Goal: Transaction & Acquisition: Book appointment/travel/reservation

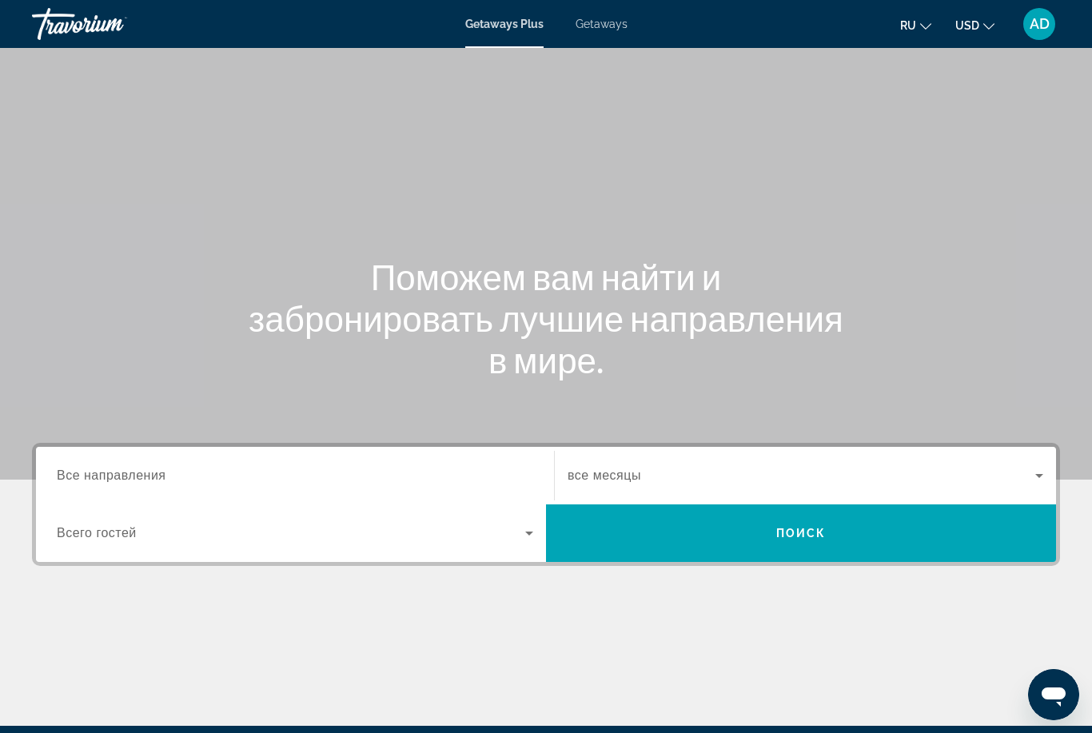
click at [173, 472] on input "Destination Все направления" at bounding box center [295, 476] width 476 height 19
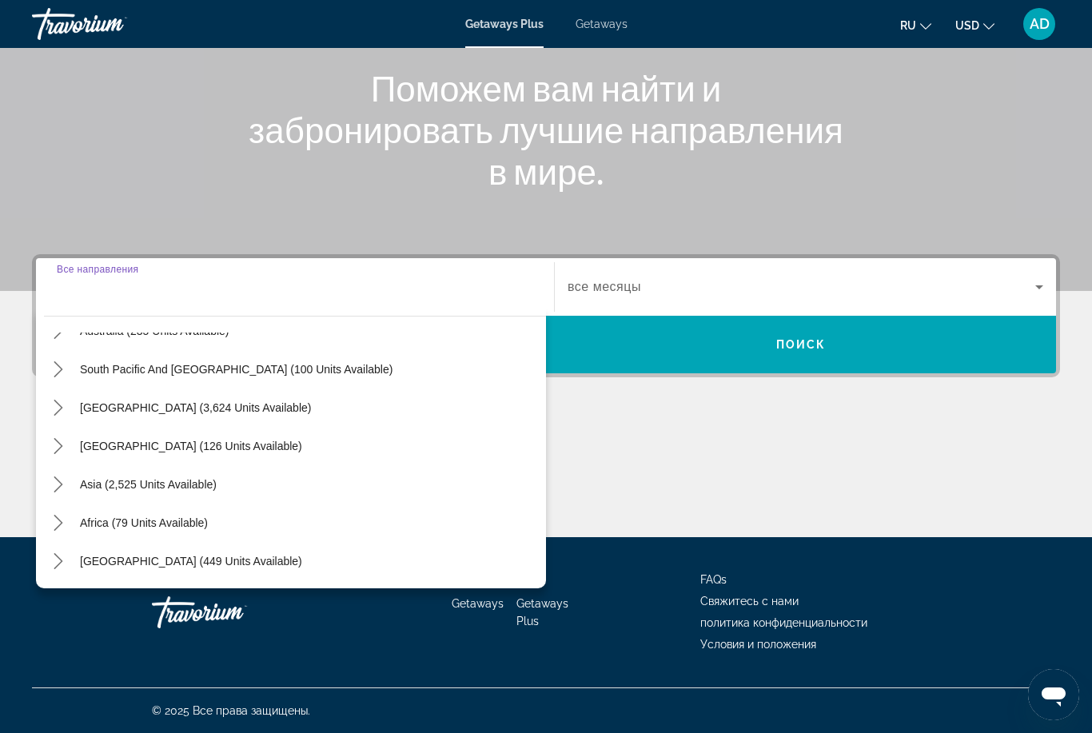
scroll to position [259, 0]
click at [61, 479] on icon "Toggle Asia (2,525 units available) submenu" at bounding box center [58, 484] width 16 height 16
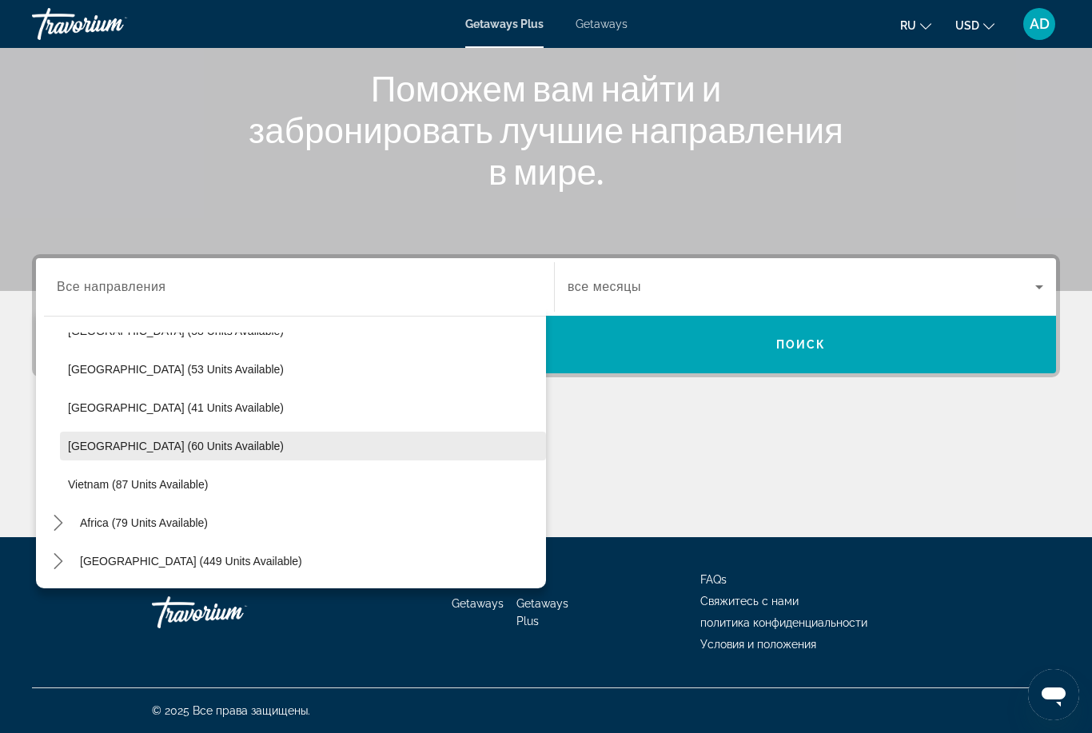
click at [196, 444] on span "[GEOGRAPHIC_DATA] (60 units available)" at bounding box center [176, 446] width 216 height 13
type input "**********"
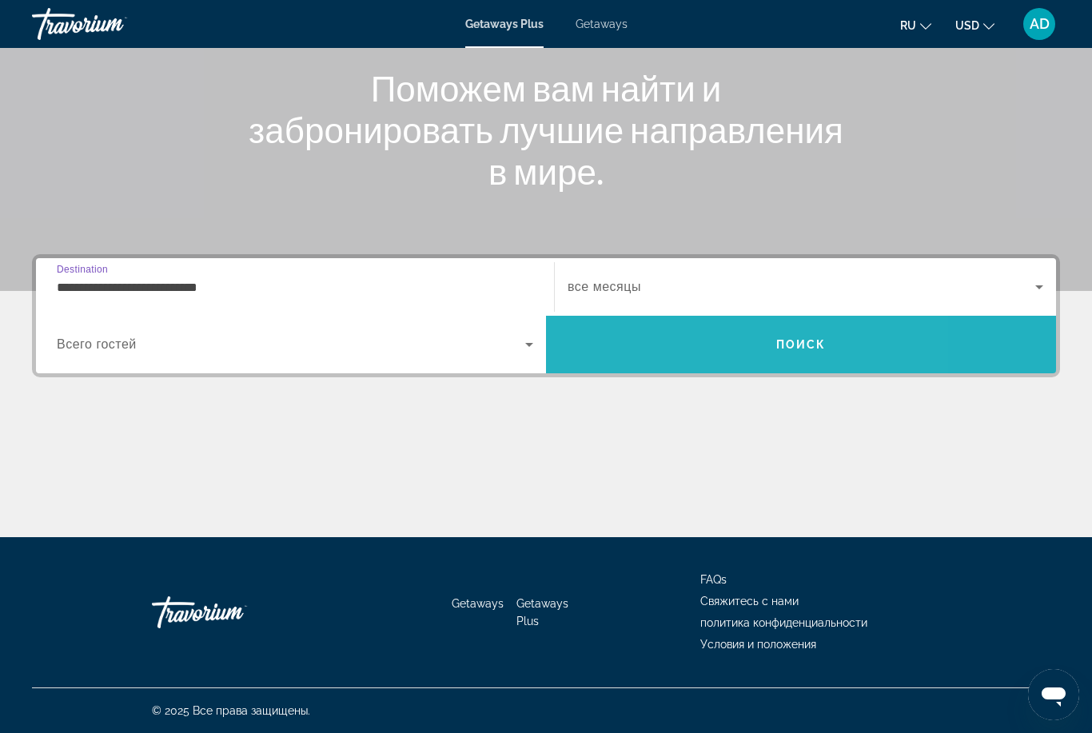
click at [698, 346] on span "Search" at bounding box center [801, 344] width 510 height 38
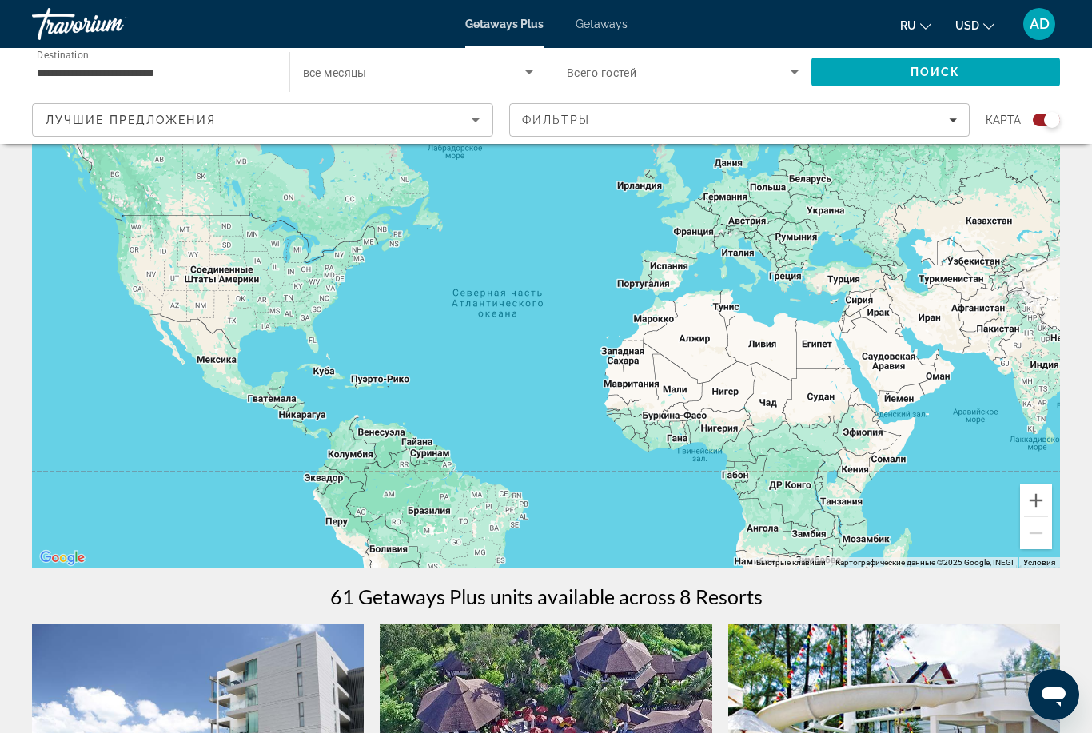
scroll to position [69, 0]
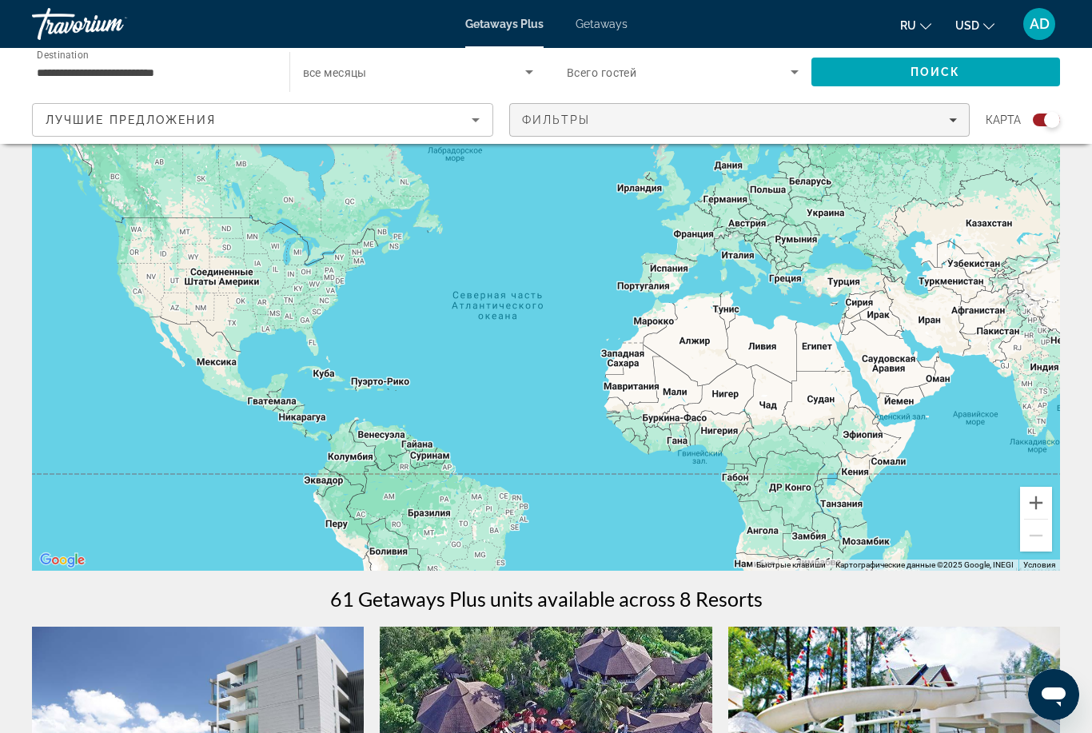
click at [714, 117] on div "Фильтры" at bounding box center [740, 119] width 436 height 13
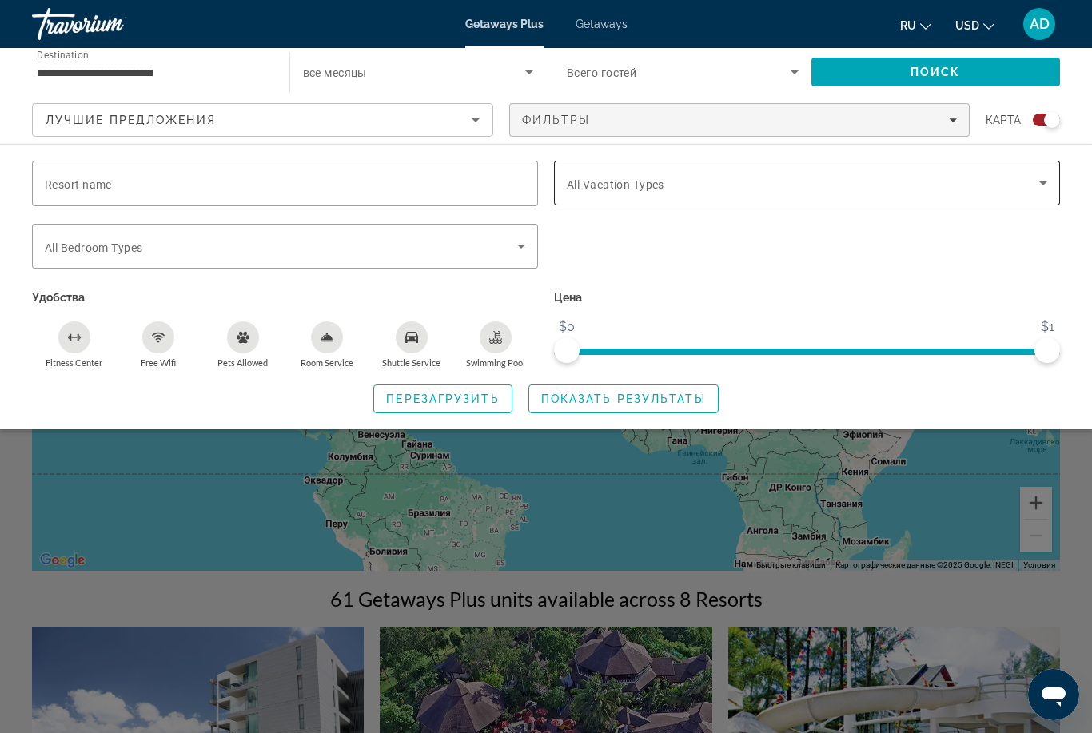
click at [736, 190] on span "Search widget" at bounding box center [803, 182] width 472 height 19
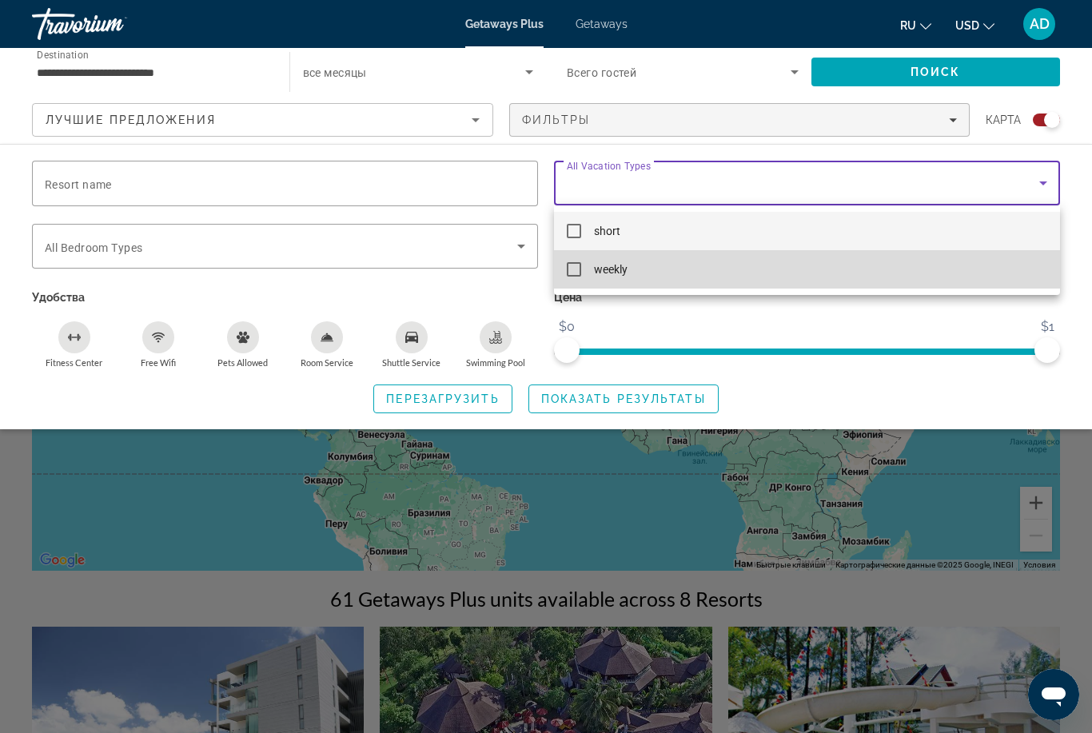
click at [624, 269] on span "weekly" at bounding box center [611, 269] width 34 height 19
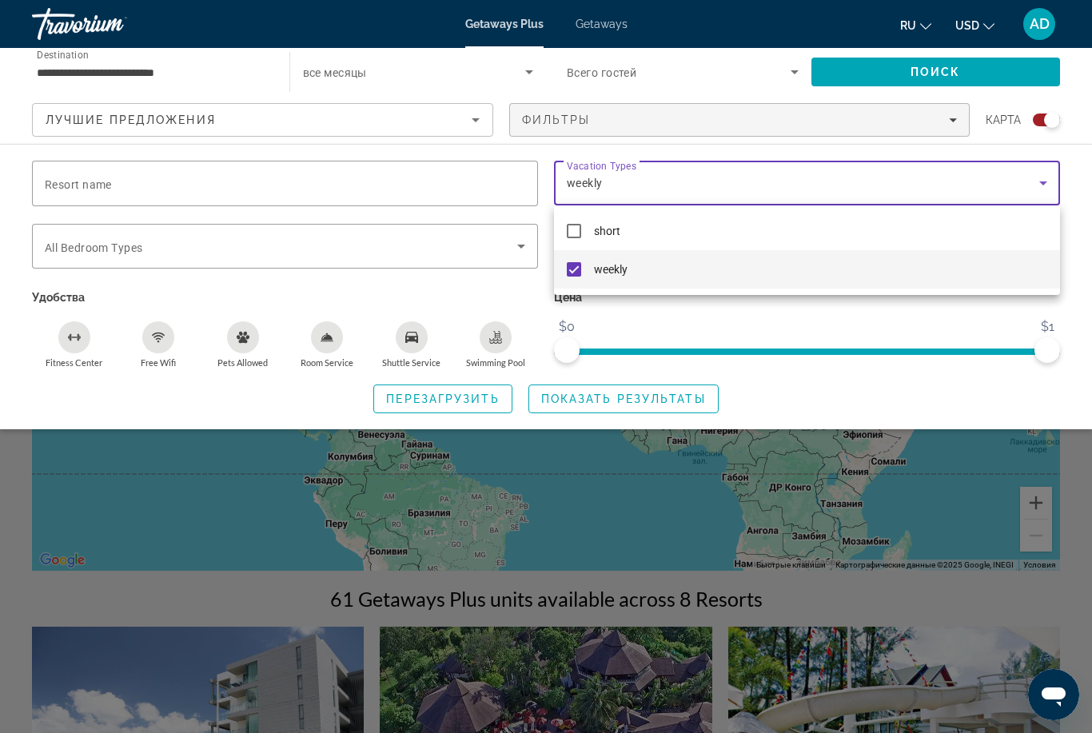
click at [619, 392] on div at bounding box center [546, 366] width 1092 height 733
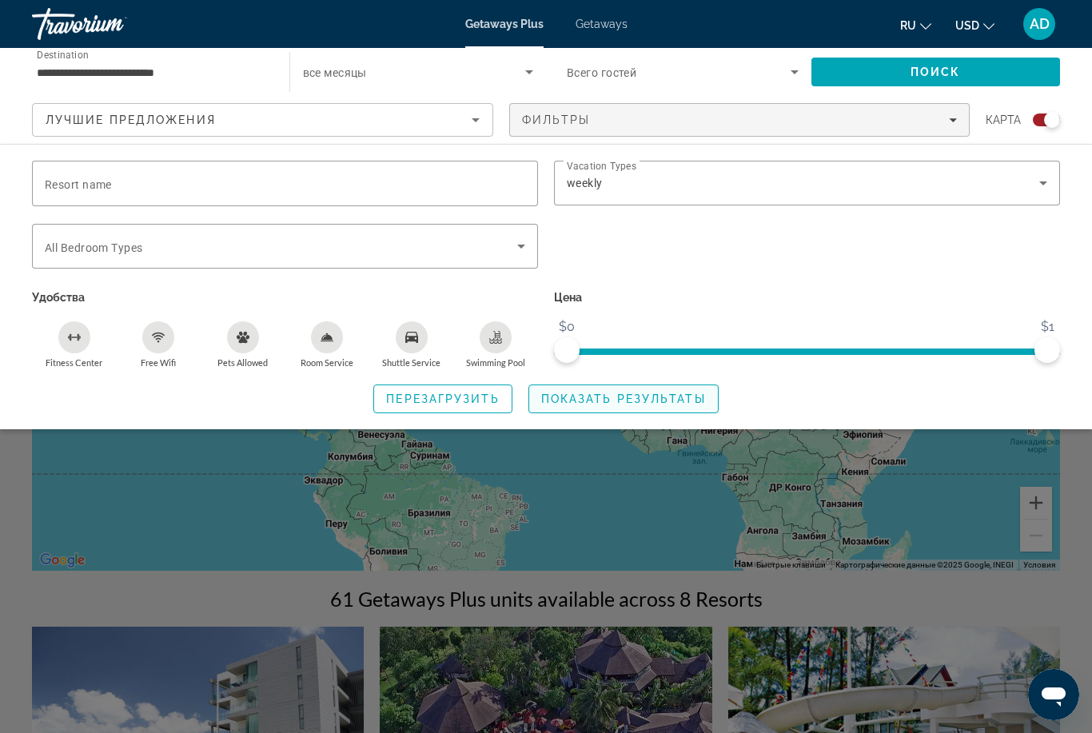
click at [648, 396] on span "Показать результаты" at bounding box center [623, 398] width 165 height 13
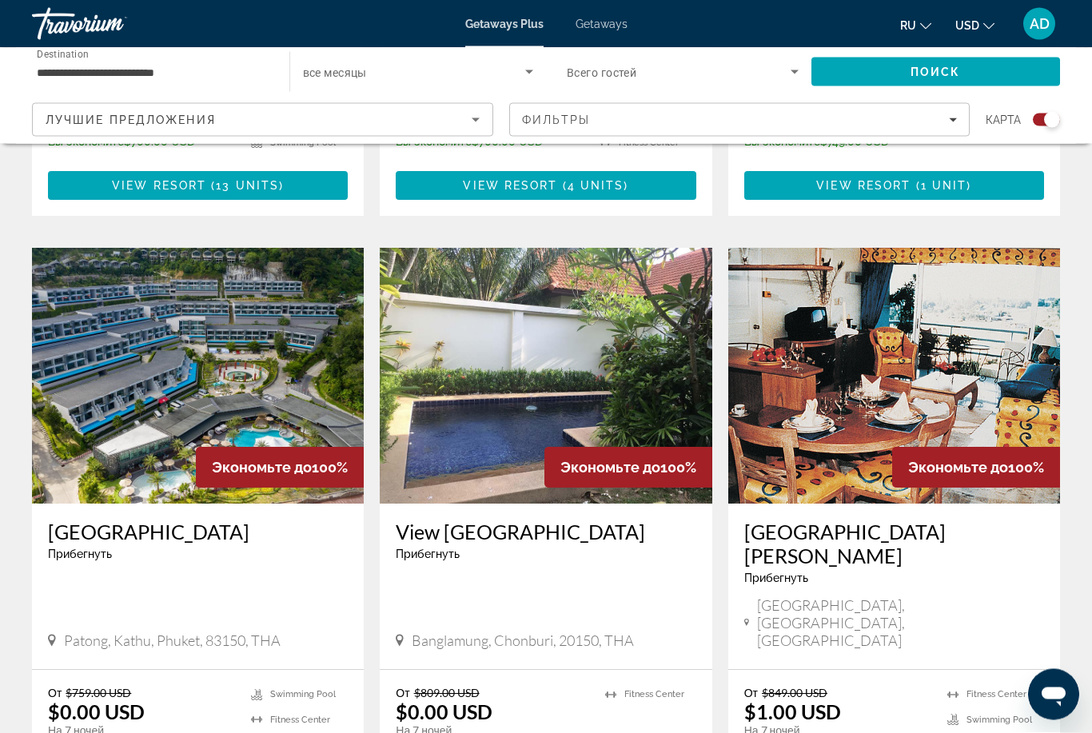
scroll to position [1016, 0]
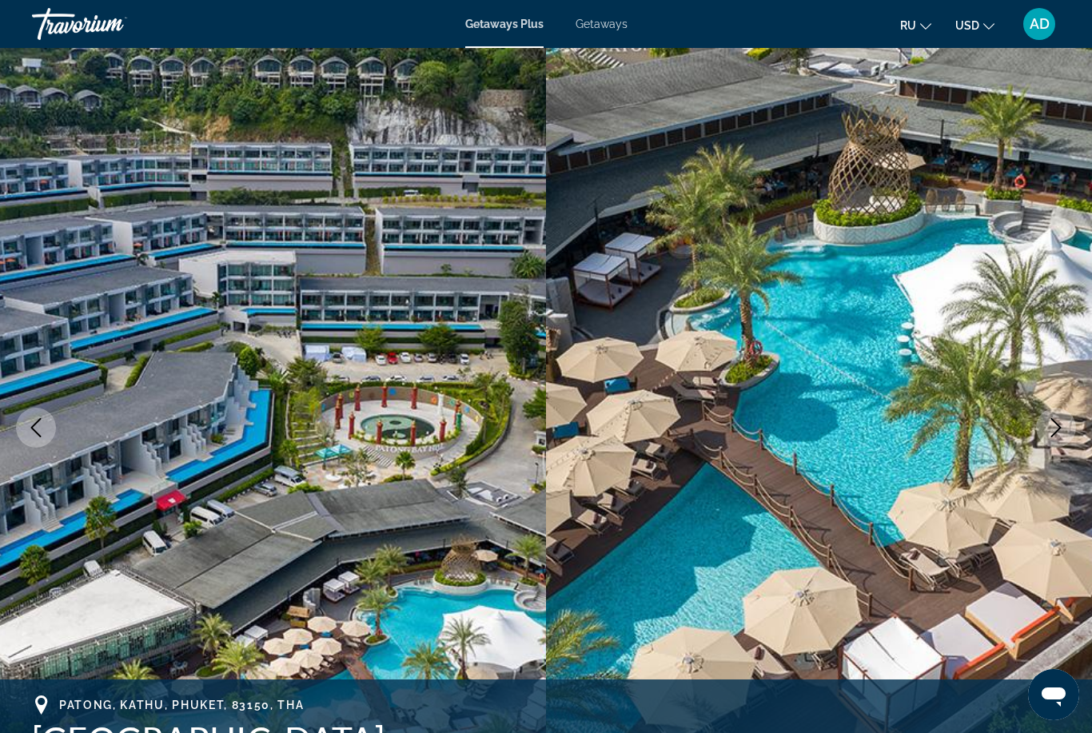
click at [1049, 432] on icon "Next image" at bounding box center [1055, 427] width 19 height 19
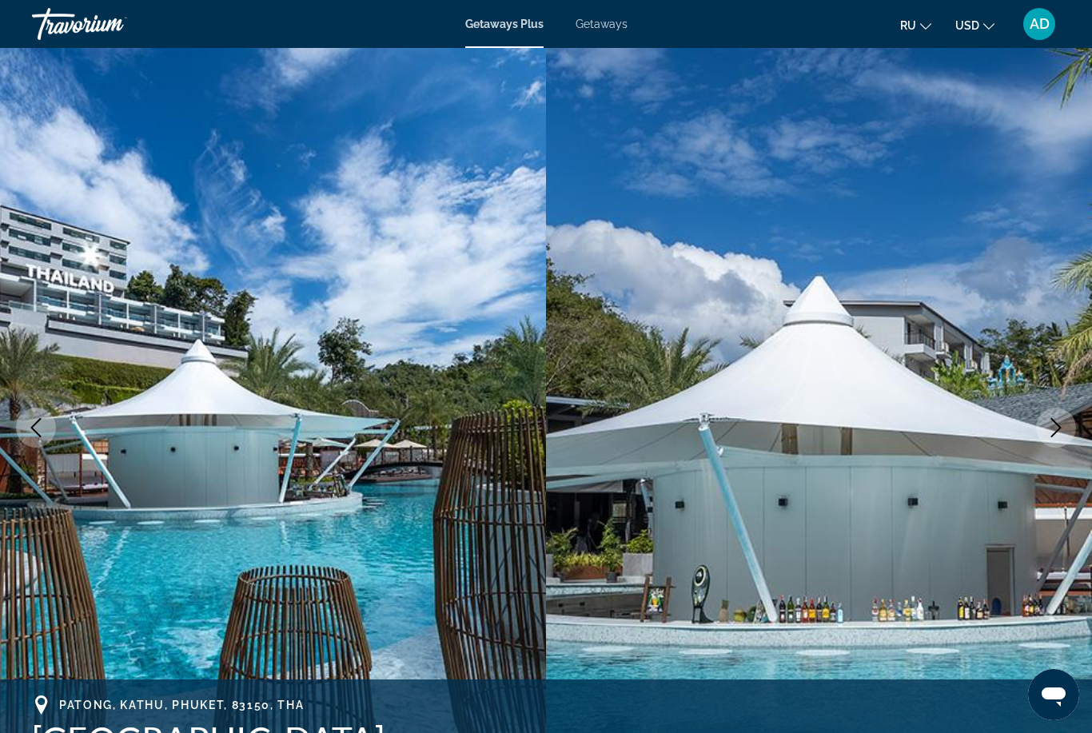
click at [1053, 430] on icon "Next image" at bounding box center [1055, 427] width 19 height 19
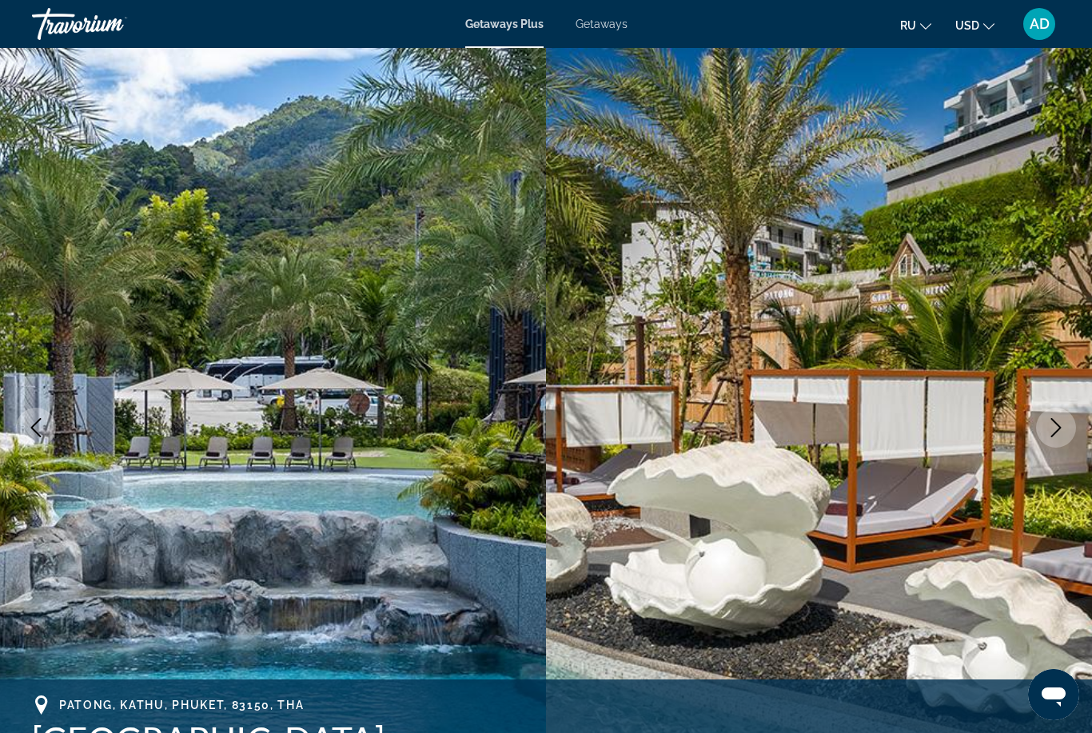
click at [1056, 425] on icon "Next image" at bounding box center [1055, 427] width 19 height 19
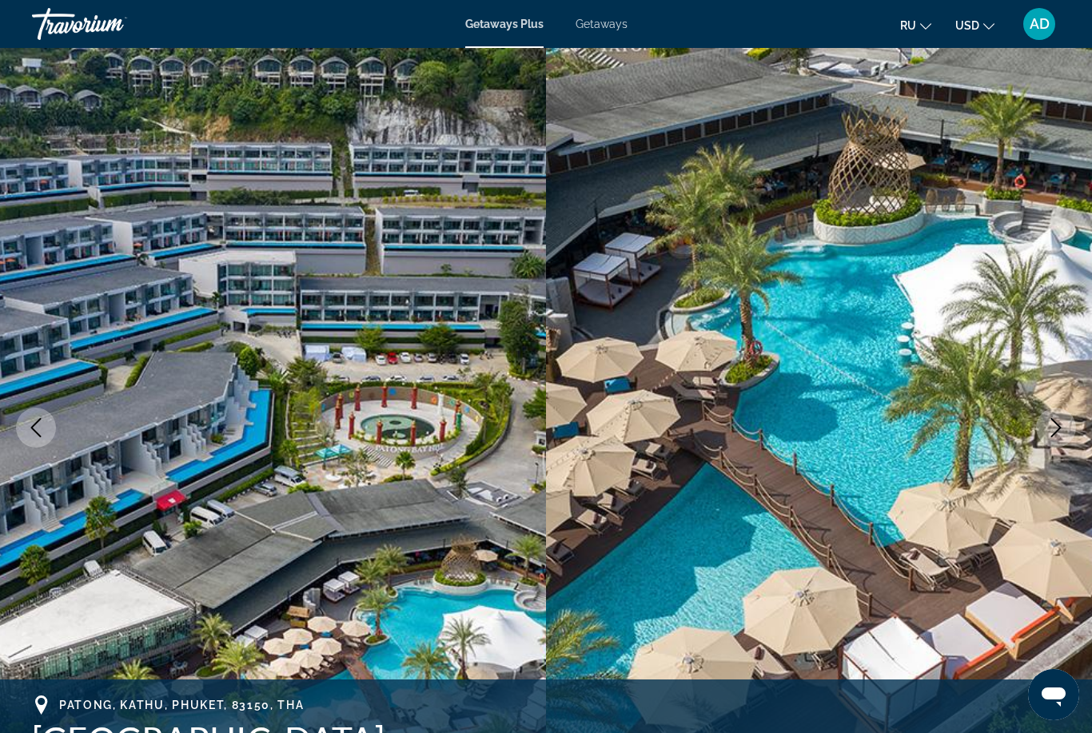
click at [1045, 431] on button "Next image" at bounding box center [1056, 428] width 40 height 40
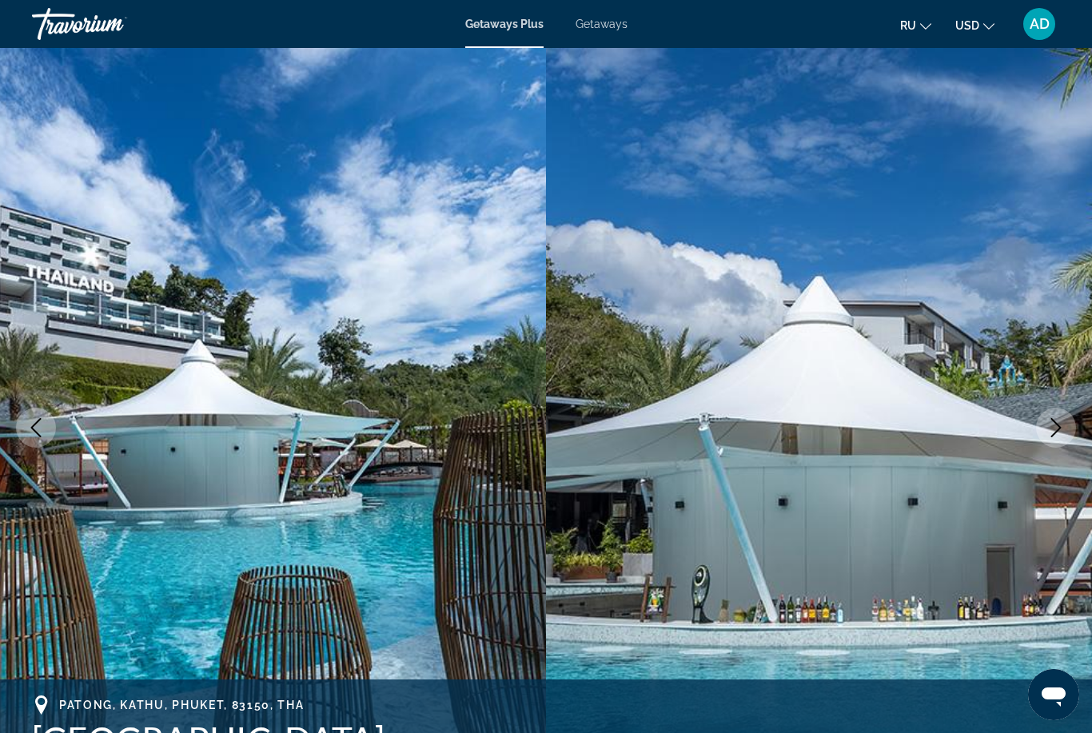
click at [1063, 427] on icon "Next image" at bounding box center [1055, 427] width 19 height 19
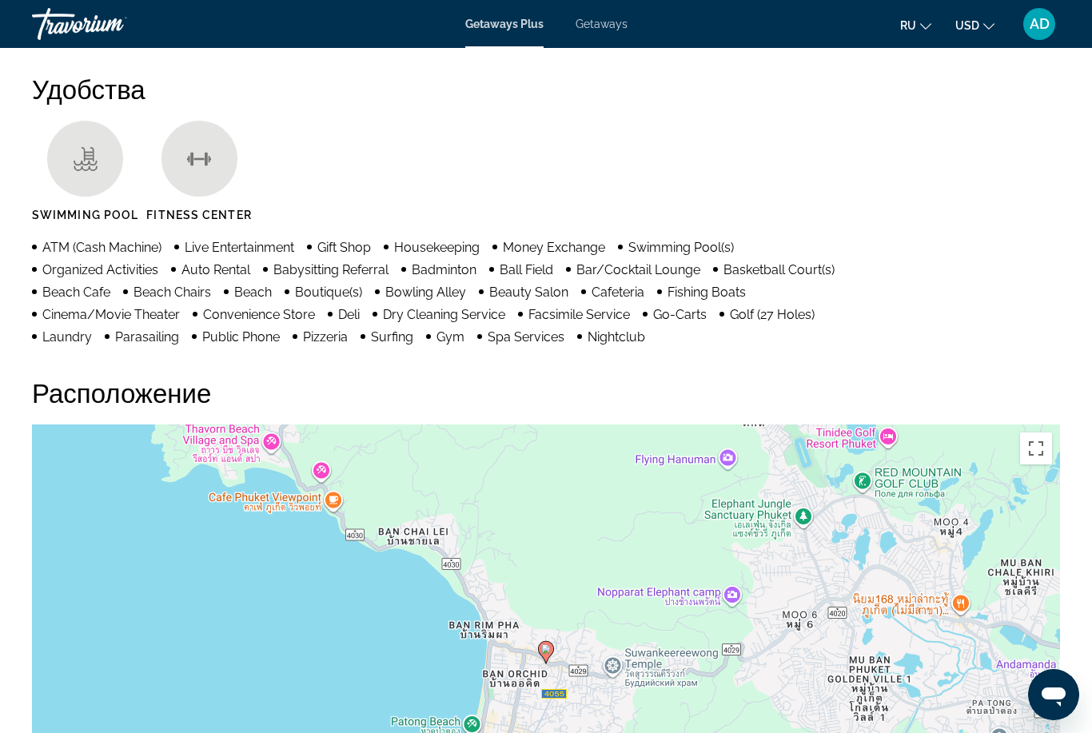
scroll to position [1525, 0]
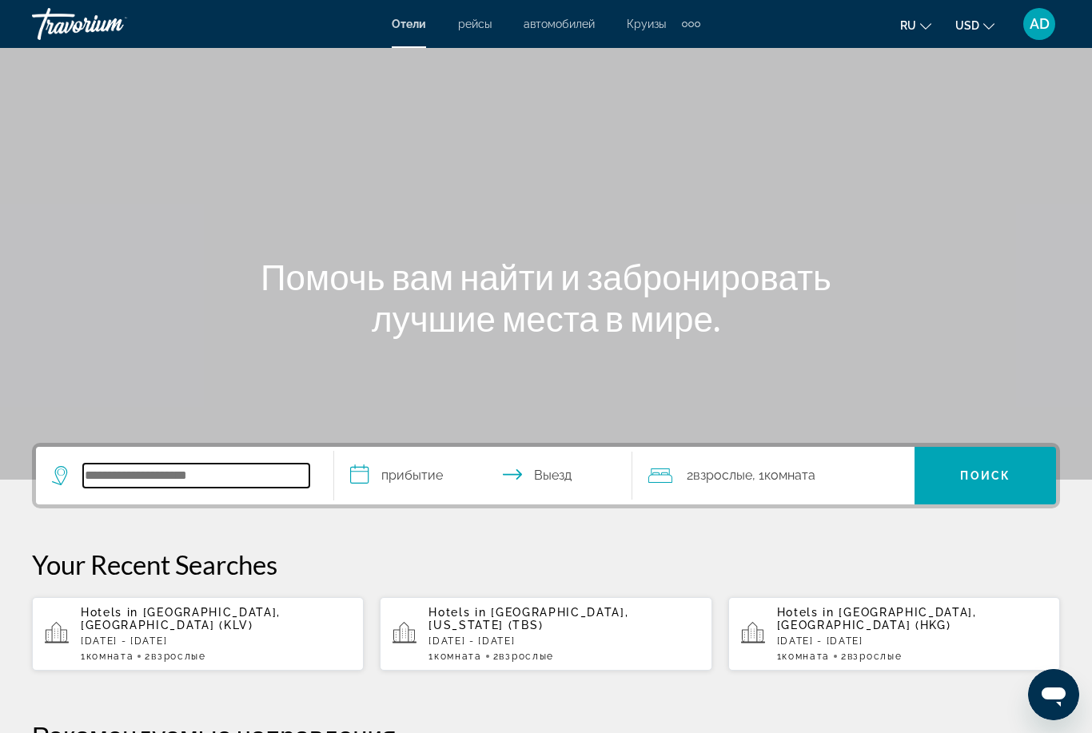
click at [101, 470] on input "Search hotel destination" at bounding box center [196, 476] width 226 height 24
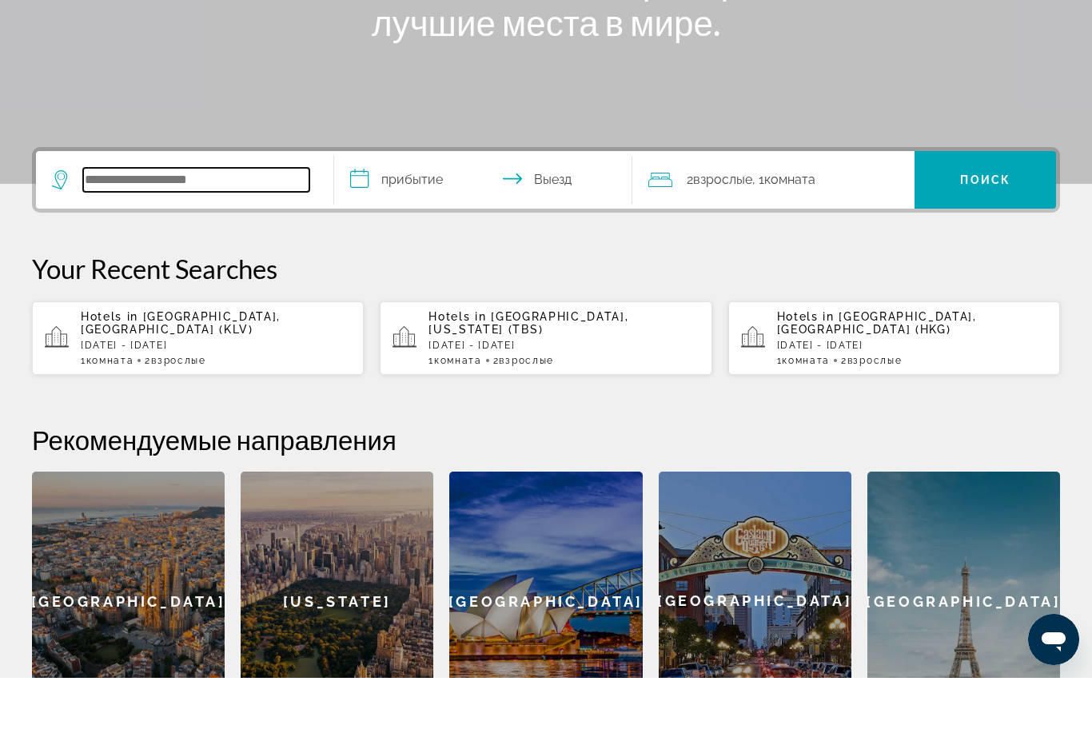
scroll to position [336, 0]
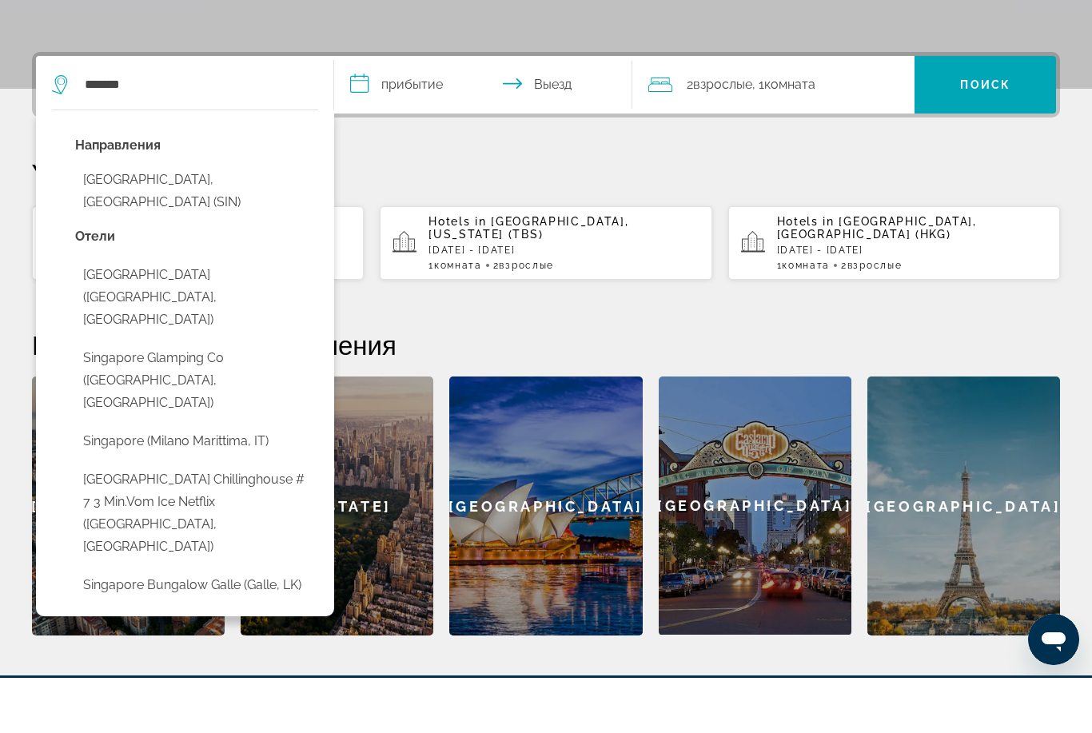
drag, startPoint x: 101, startPoint y: 475, endPoint x: -1, endPoint y: -392, distance: 872.3
click at [0, 0] on html "Перейти к основному содержанию Отели рейсы автомобилей Круизы деятельность Отел…" at bounding box center [546, 30] width 1092 height 733
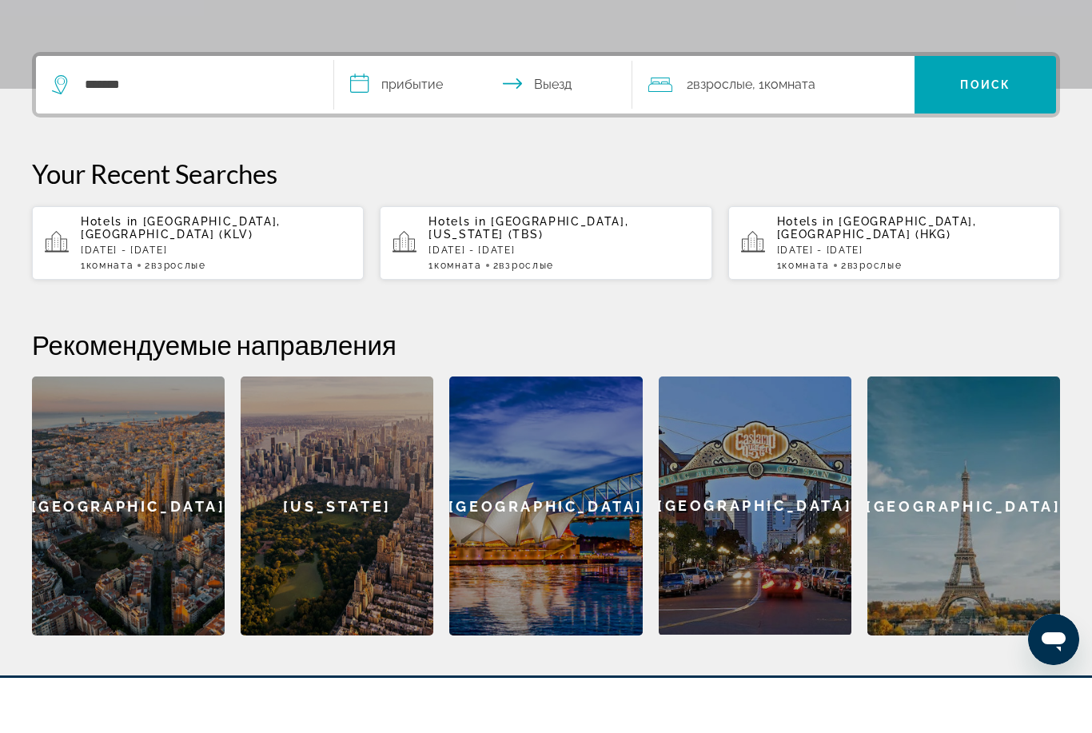
scroll to position [391, 0]
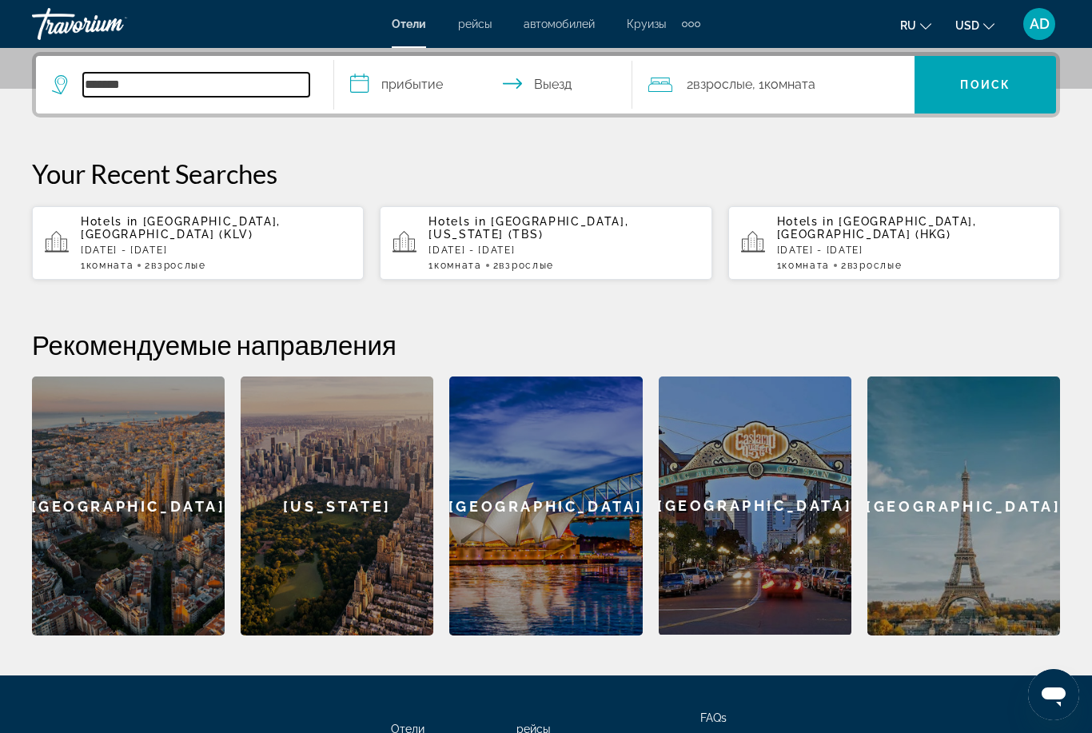
click at [284, 80] on input "*******" at bounding box center [196, 85] width 226 height 24
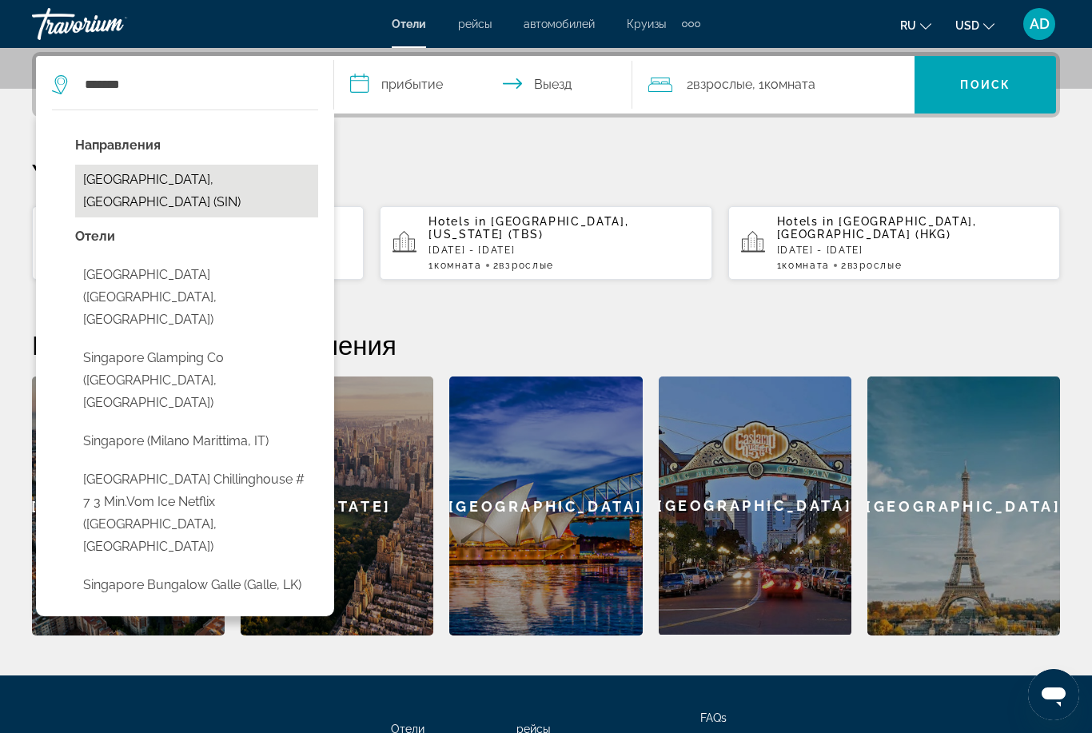
click at [168, 186] on button "Singapore, Singapore (SIN)" at bounding box center [196, 191] width 243 height 53
type input "**********"
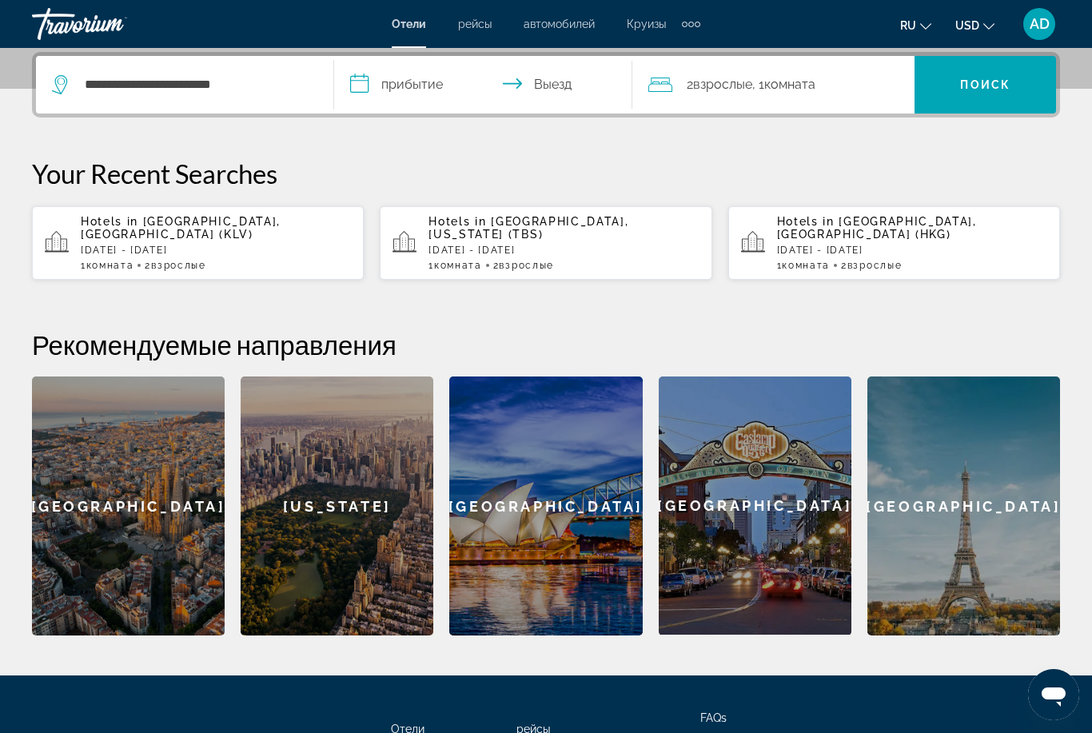
click at [444, 85] on input "**********" at bounding box center [486, 87] width 305 height 62
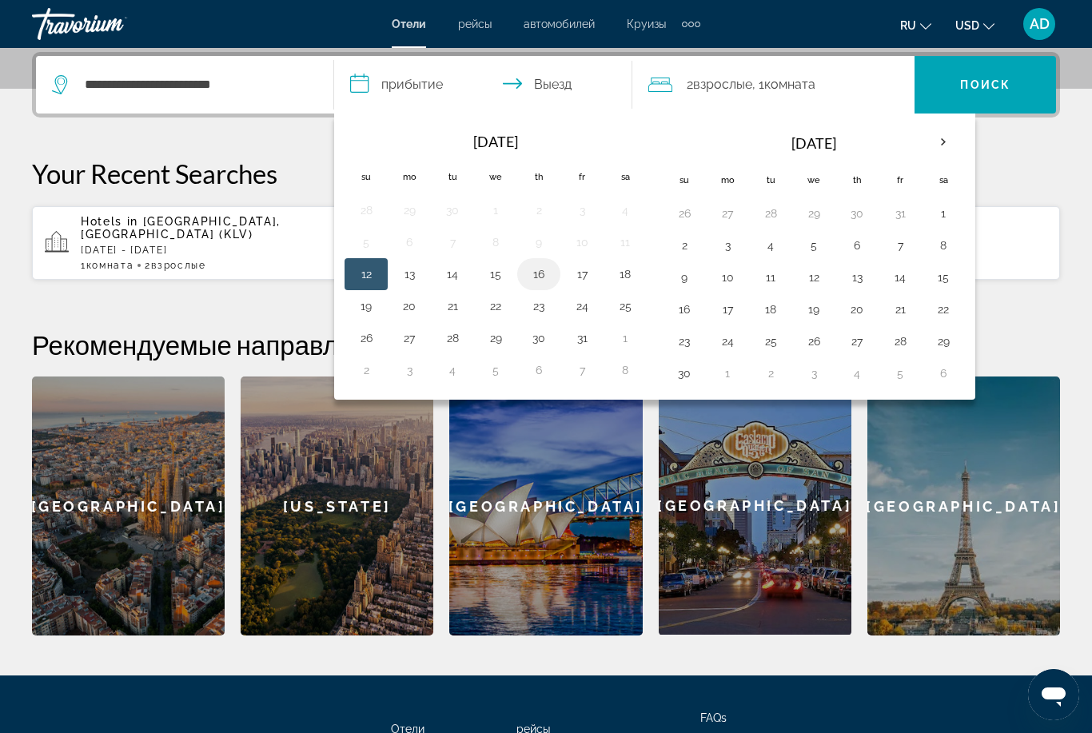
click at [532, 277] on button "16" at bounding box center [539, 274] width 26 height 22
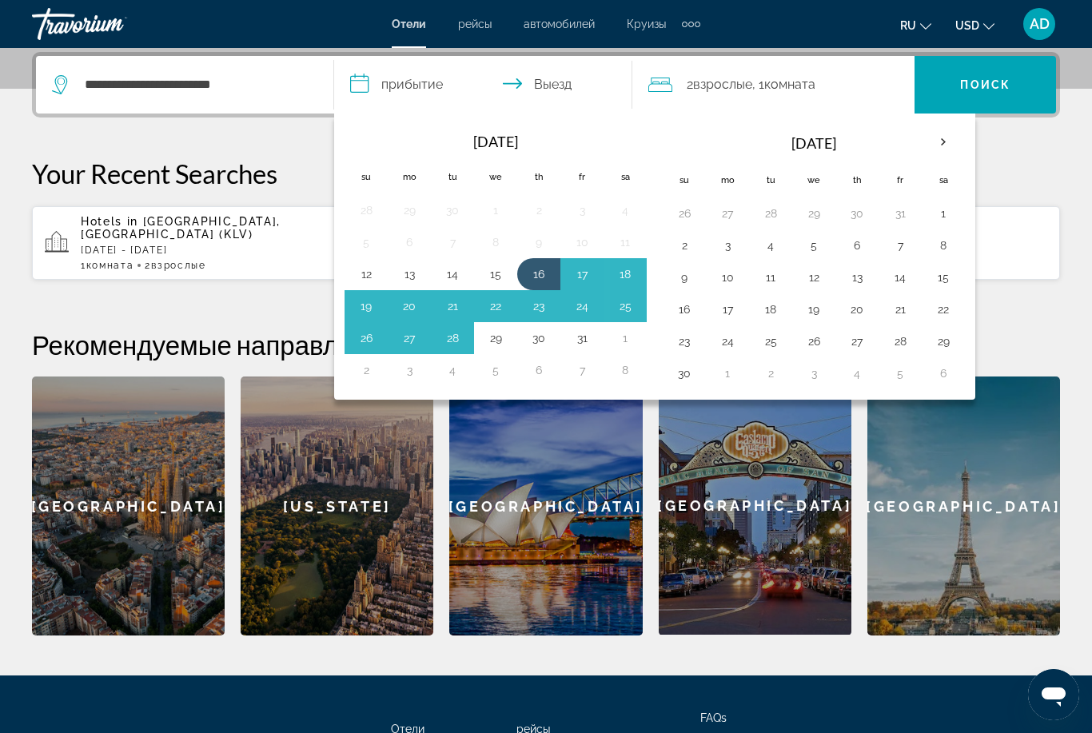
click at [499, 342] on button "29" at bounding box center [496, 338] width 26 height 22
type input "**********"
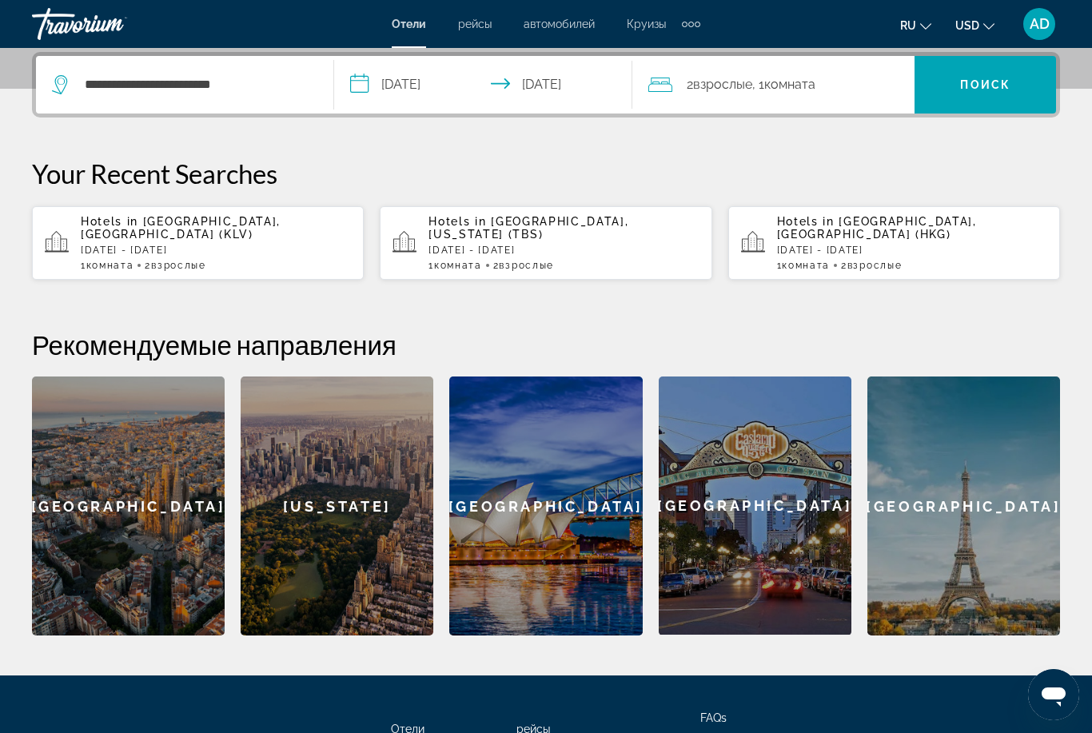
click at [858, 89] on div "2 Взрослый Взрослые , 1 Комната номера" at bounding box center [781, 85] width 266 height 22
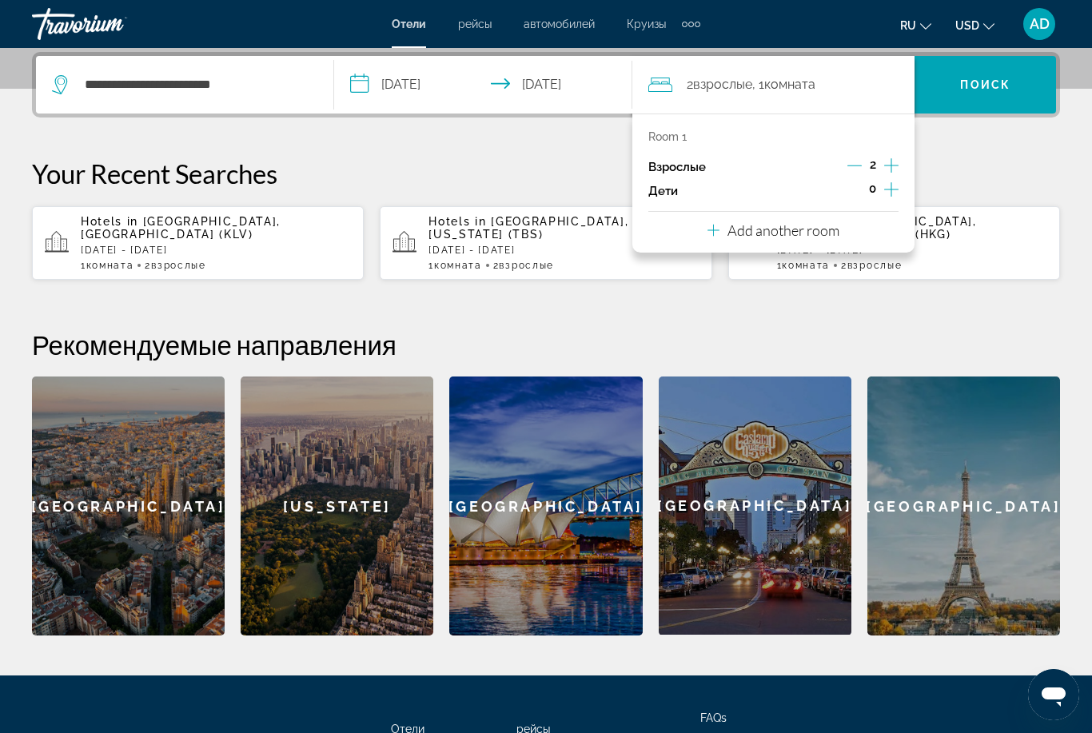
click at [724, 224] on div "Add another room" at bounding box center [773, 230] width 132 height 19
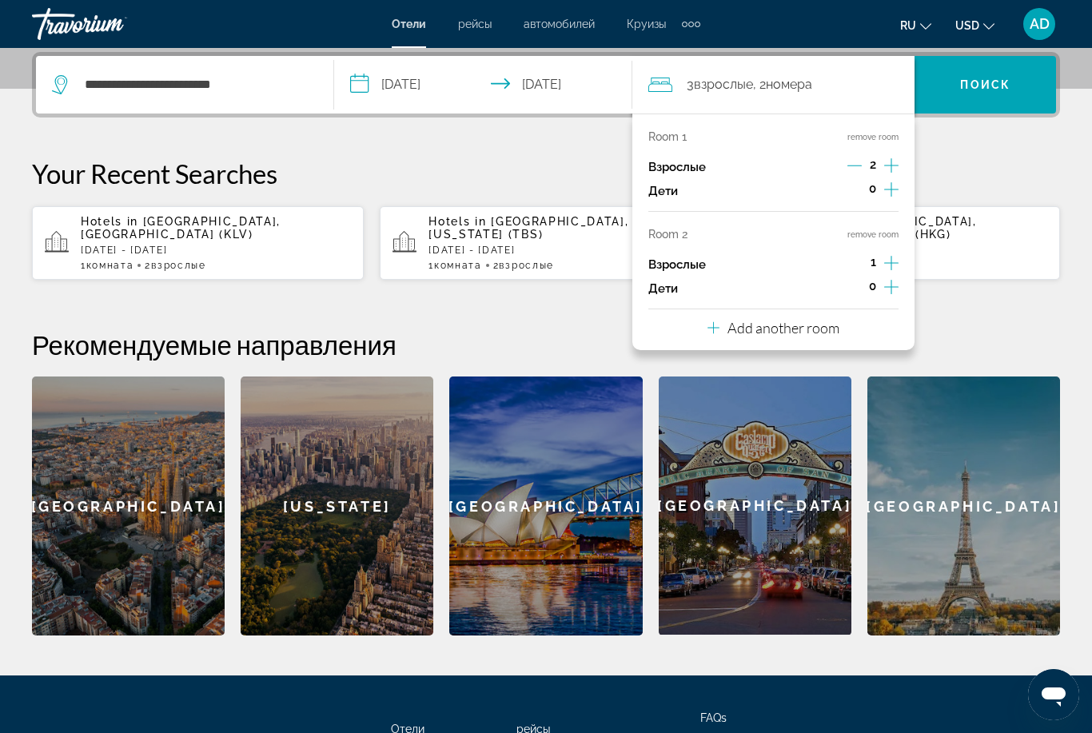
click at [726, 322] on div "Add another room" at bounding box center [773, 327] width 132 height 19
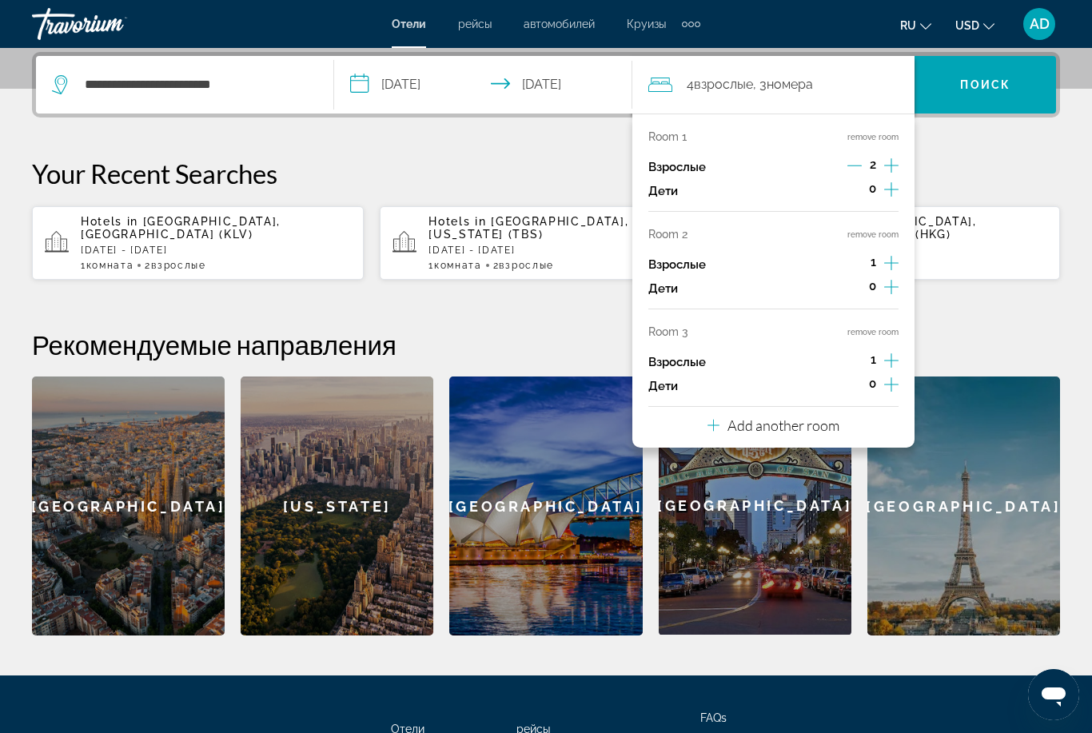
click at [721, 417] on div "Add another room" at bounding box center [773, 425] width 132 height 19
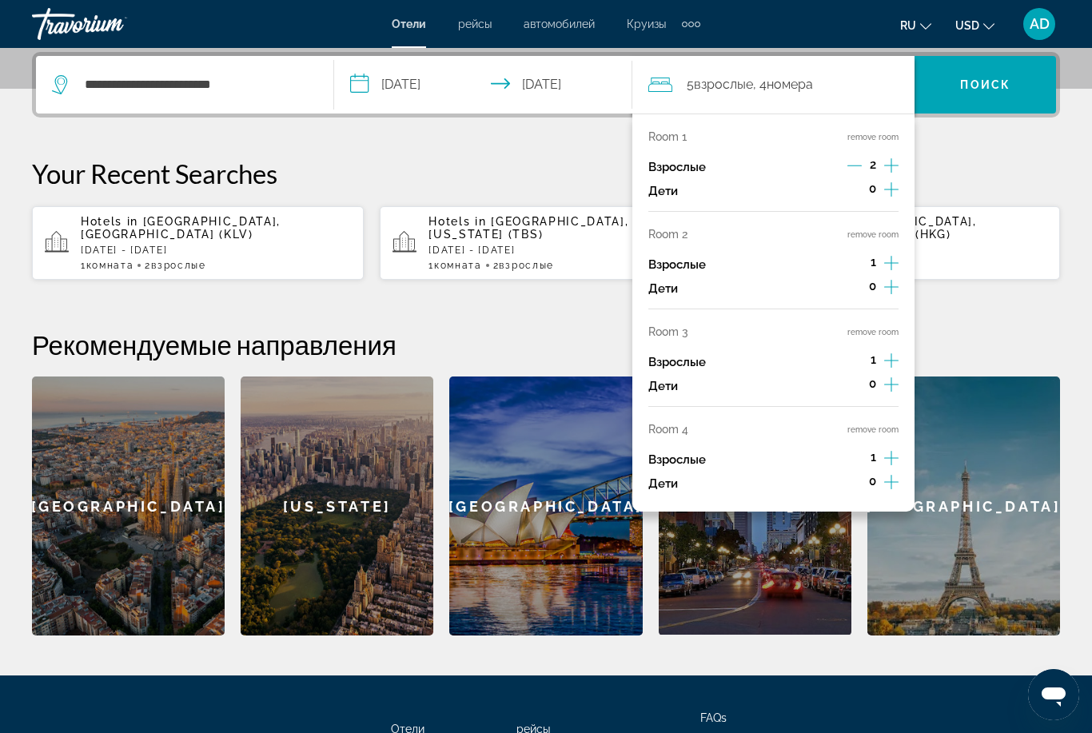
click at [881, 424] on button "remove room" at bounding box center [872, 429] width 51 height 10
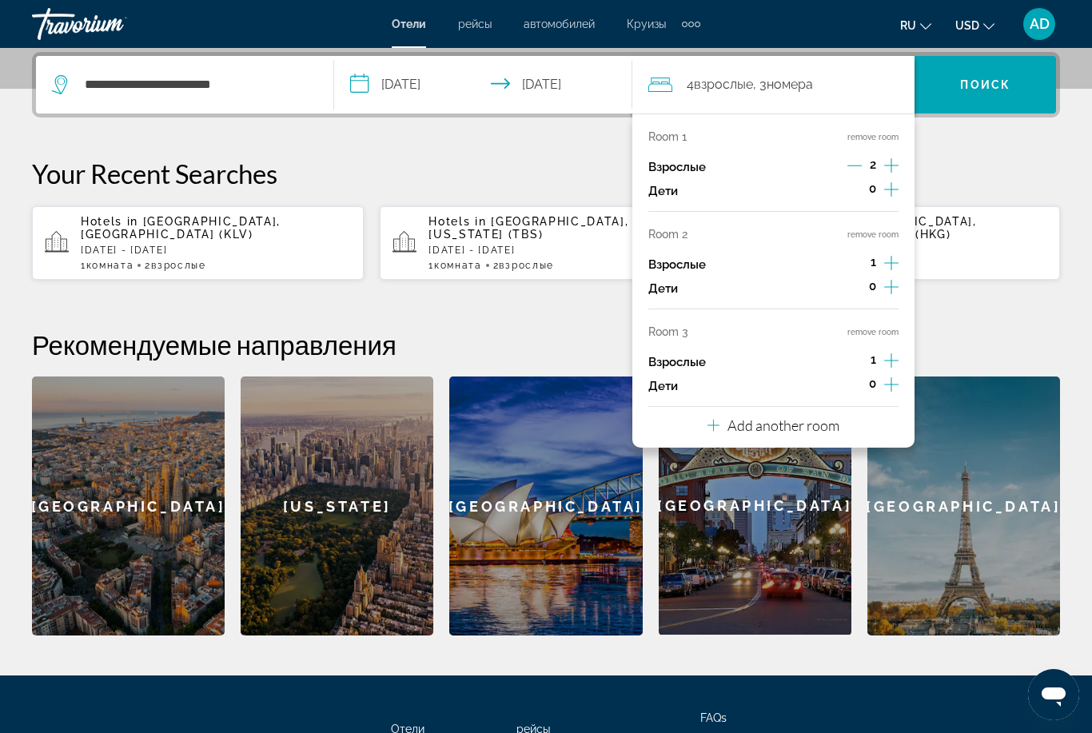
click at [882, 327] on button "remove room" at bounding box center [872, 332] width 51 height 10
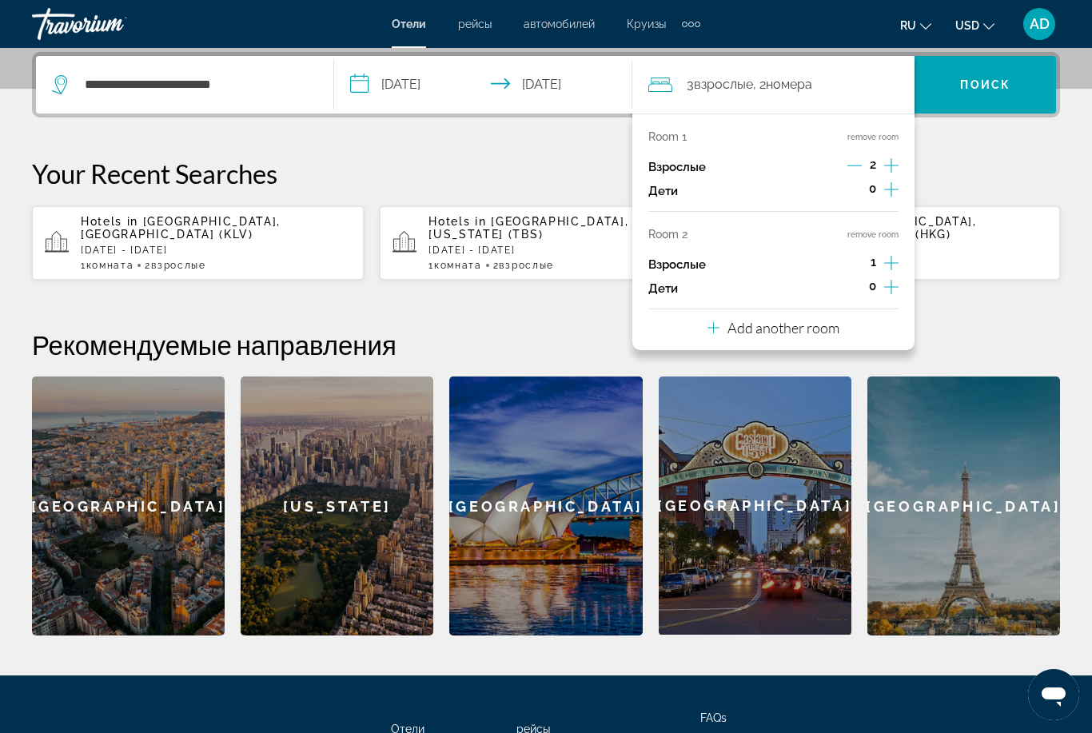
click at [876, 229] on button "remove room" at bounding box center [872, 234] width 51 height 10
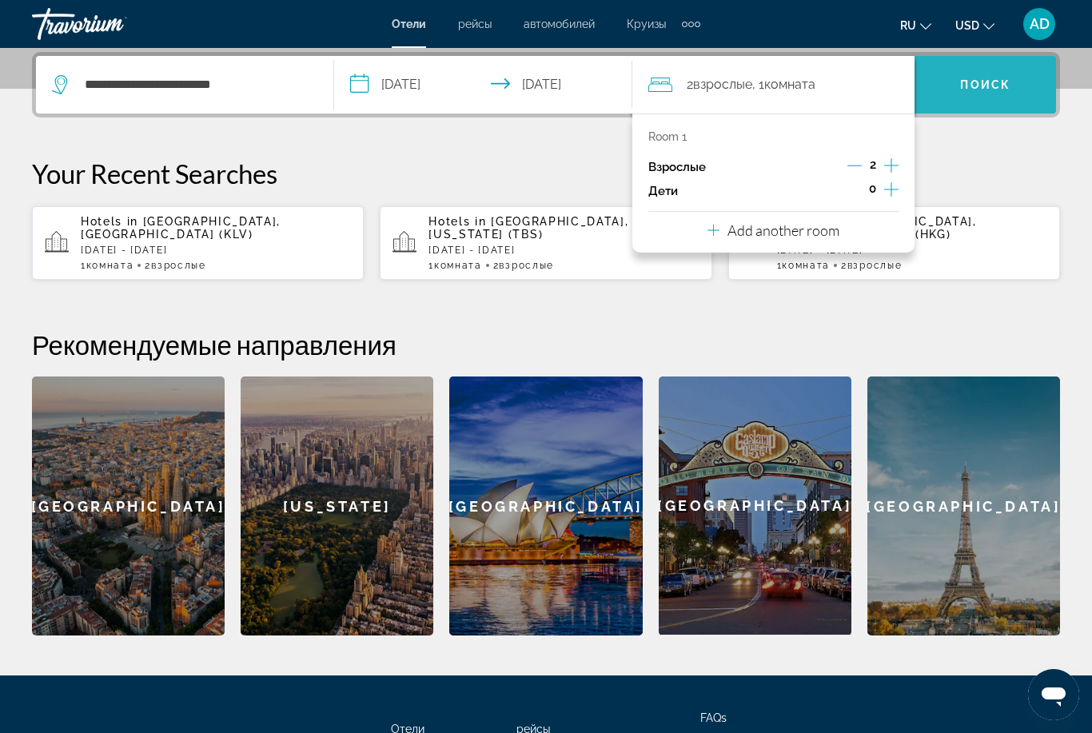
click at [989, 94] on span "Search" at bounding box center [984, 85] width 141 height 38
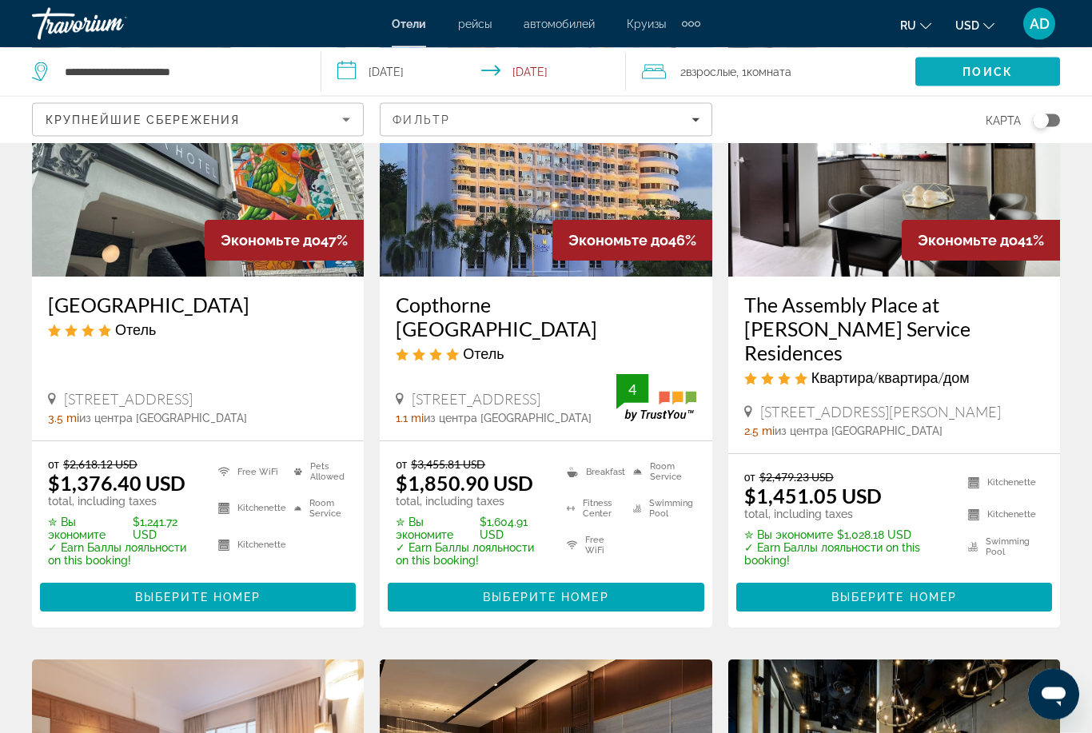
scroll to position [179, 0]
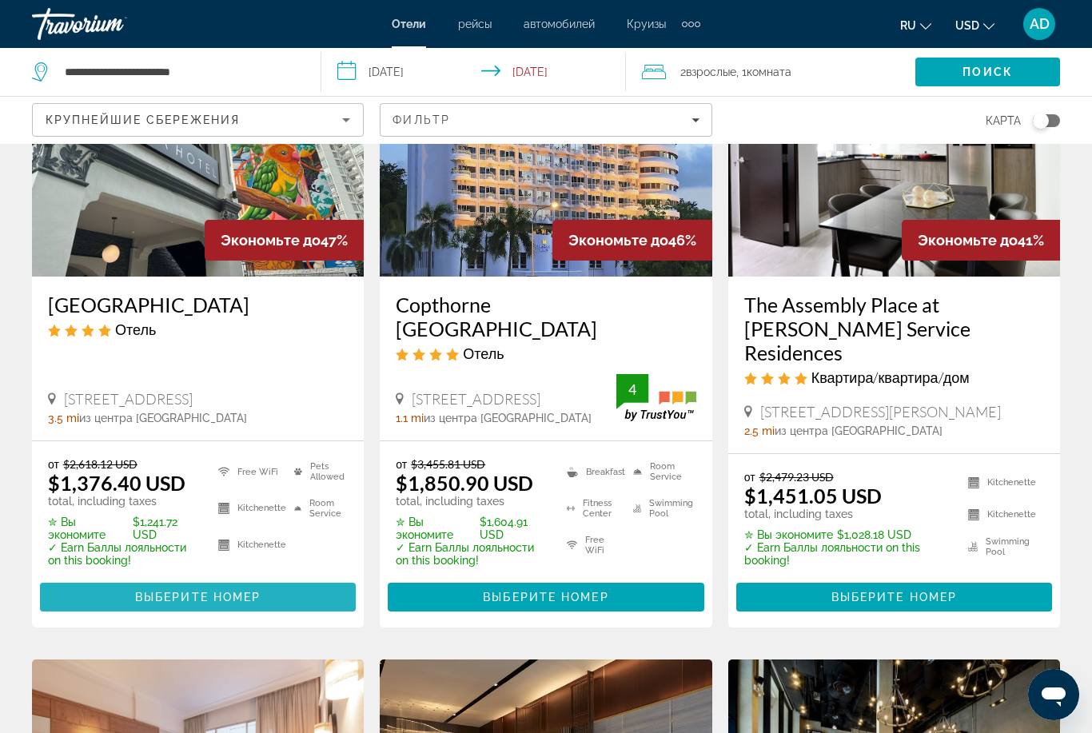
click at [209, 580] on span "Main content" at bounding box center [198, 597] width 316 height 38
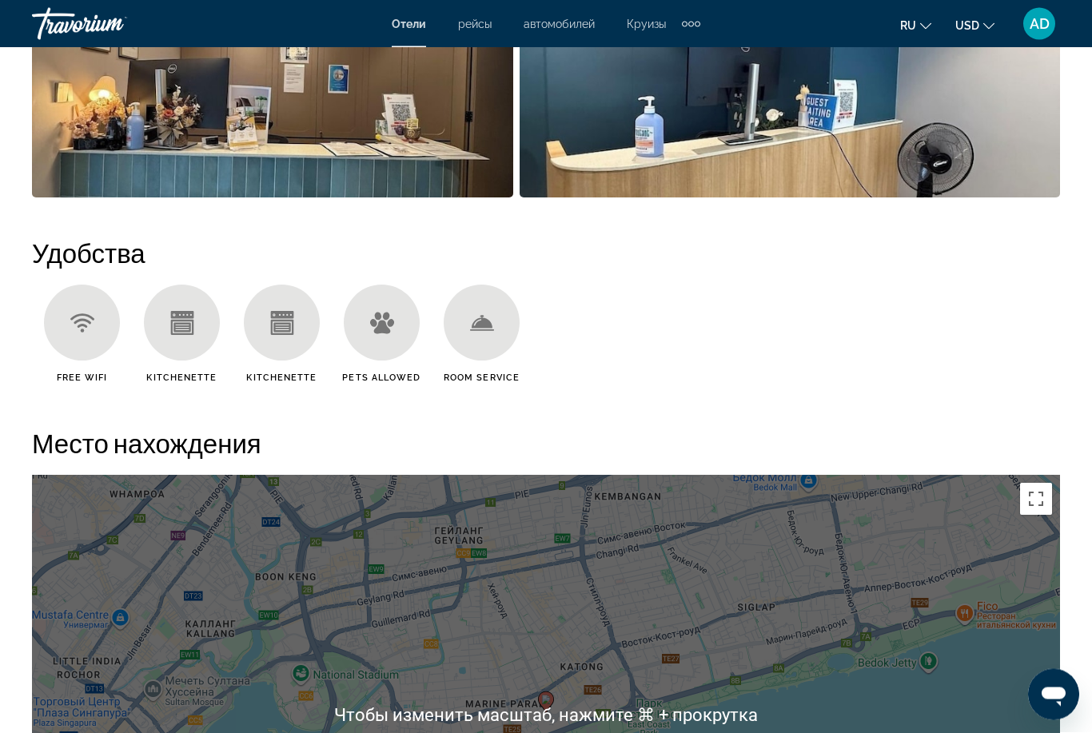
scroll to position [1412, 0]
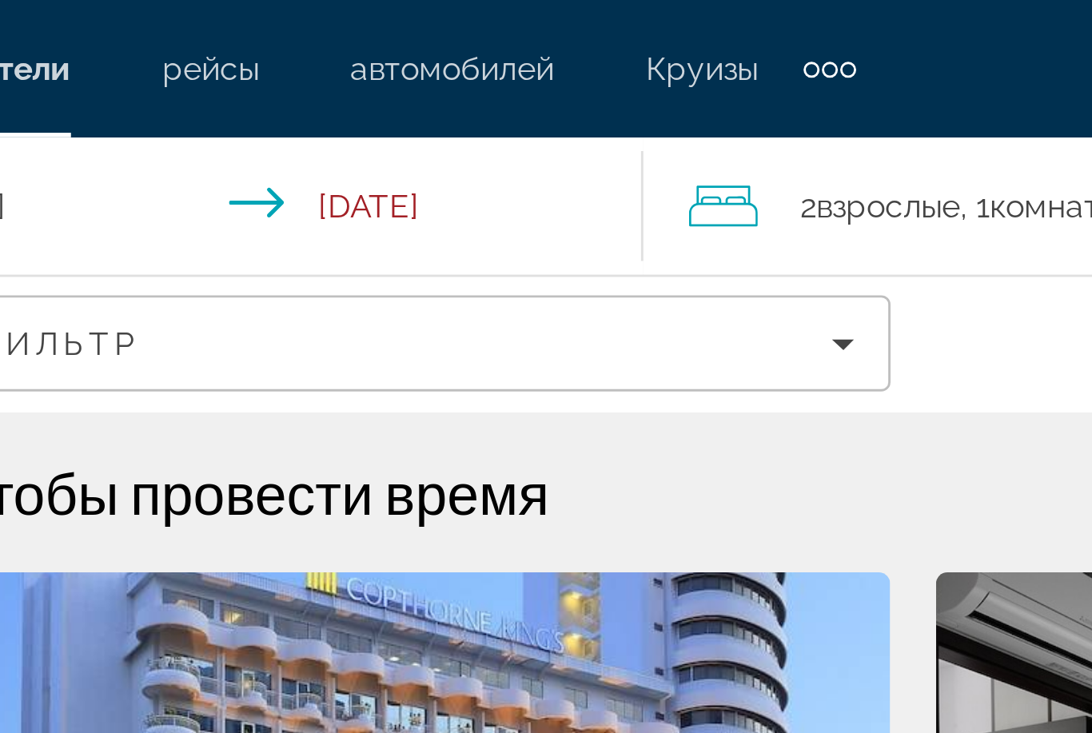
click at [688, 22] on div "Extra navigation items" at bounding box center [691, 25] width 6 height 6
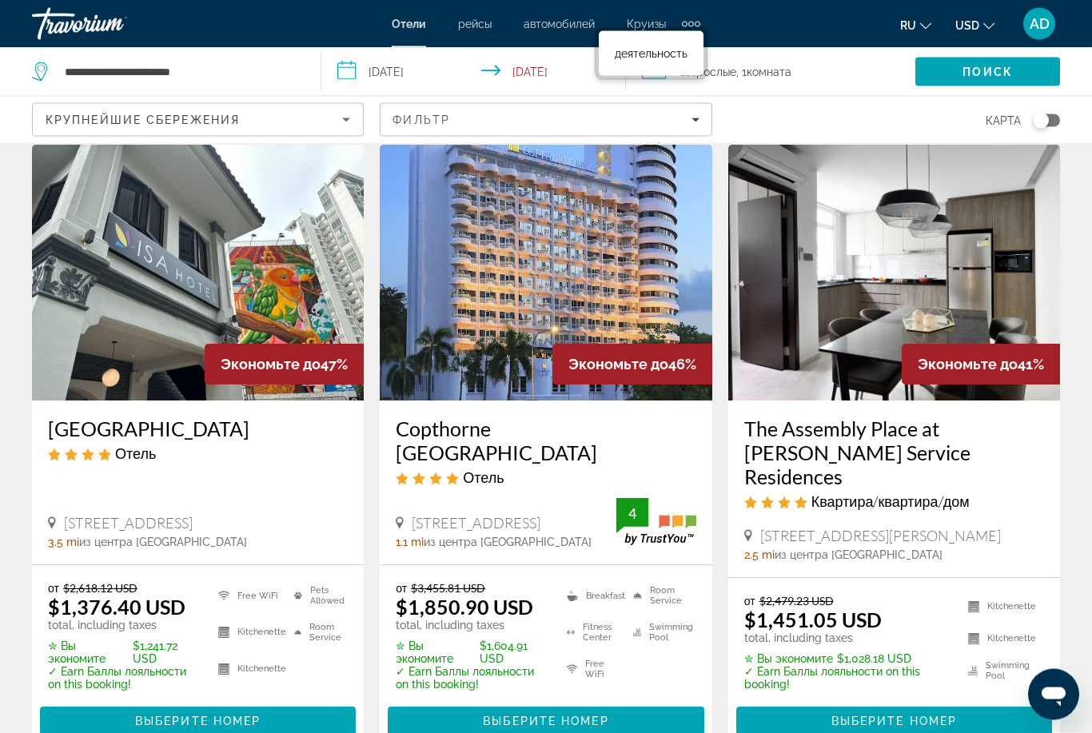
scroll to position [56, 0]
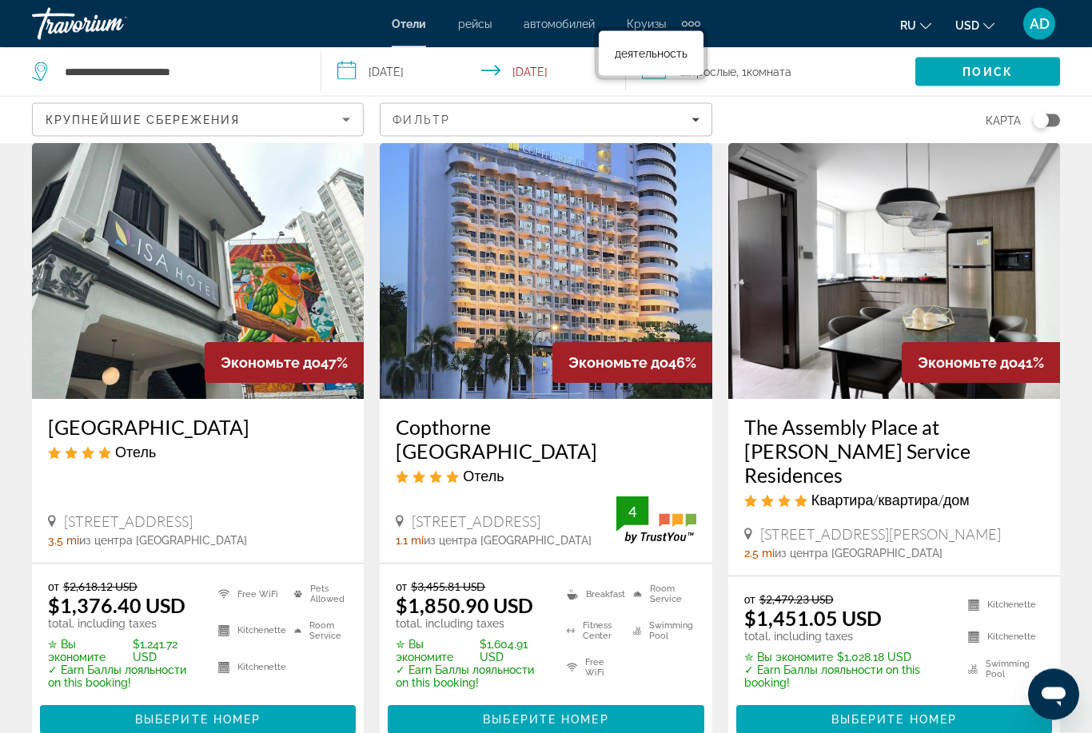
click at [464, 30] on span "рейсы" at bounding box center [475, 24] width 34 height 13
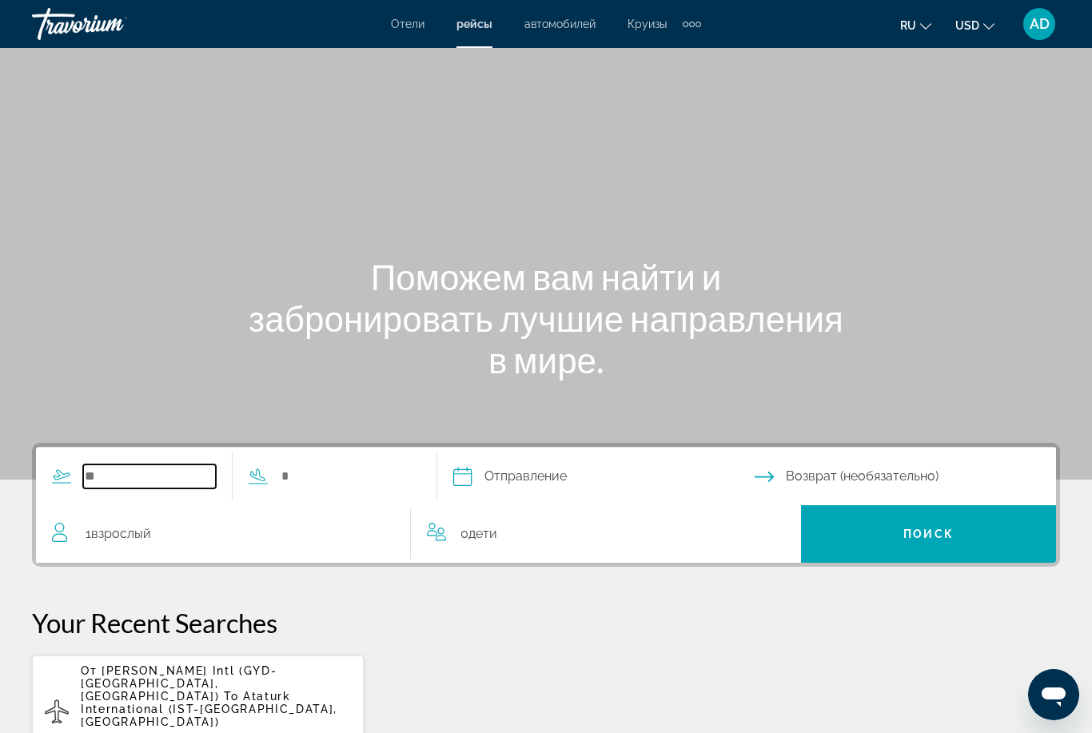
click at [116, 474] on input "Search widget" at bounding box center [149, 476] width 133 height 24
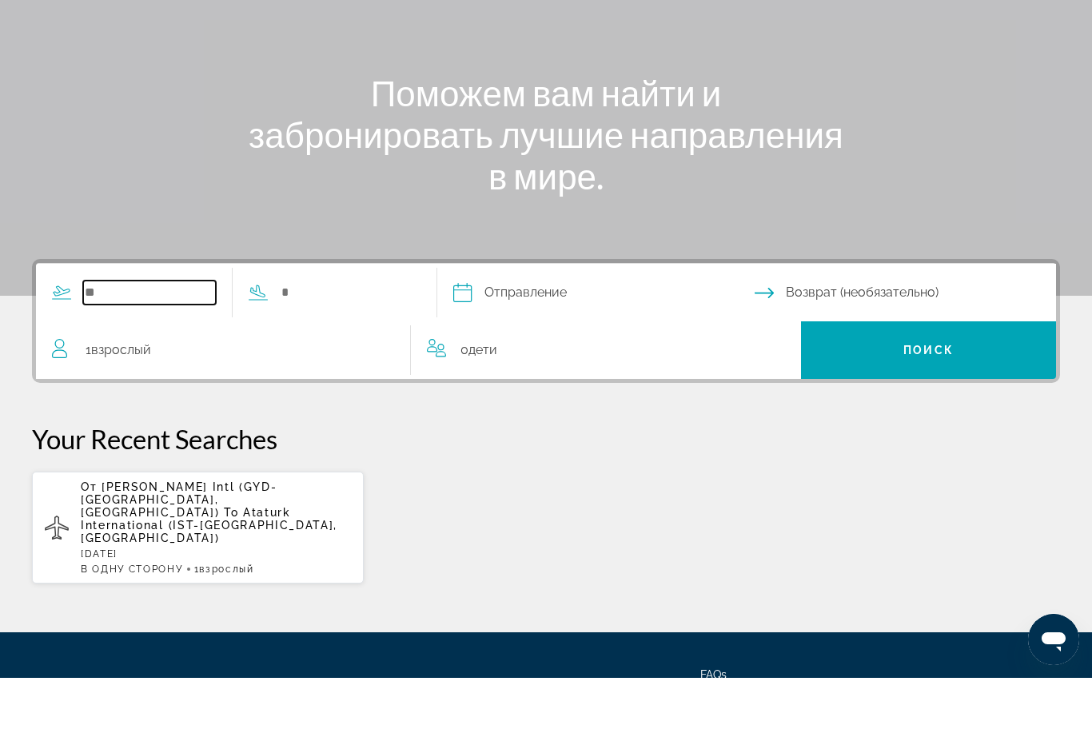
scroll to position [145, 0]
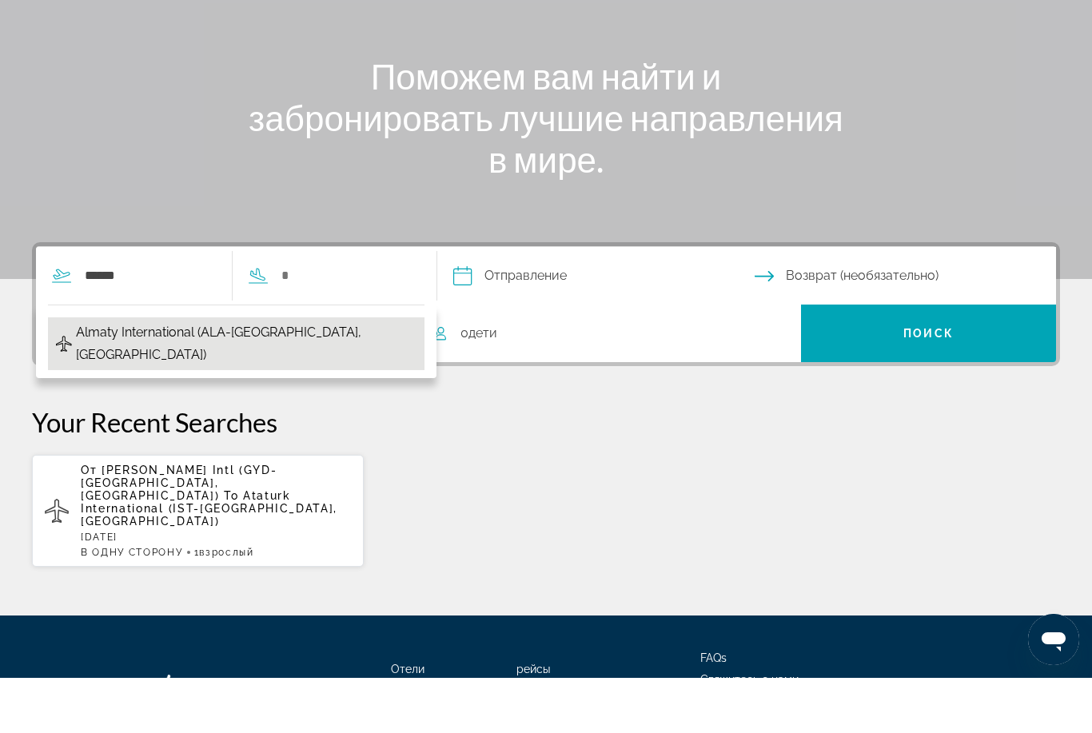
click at [235, 376] on span "Almaty International (ALA-Almaty, Kazakhstan)" at bounding box center [246, 398] width 341 height 45
type input "**********"
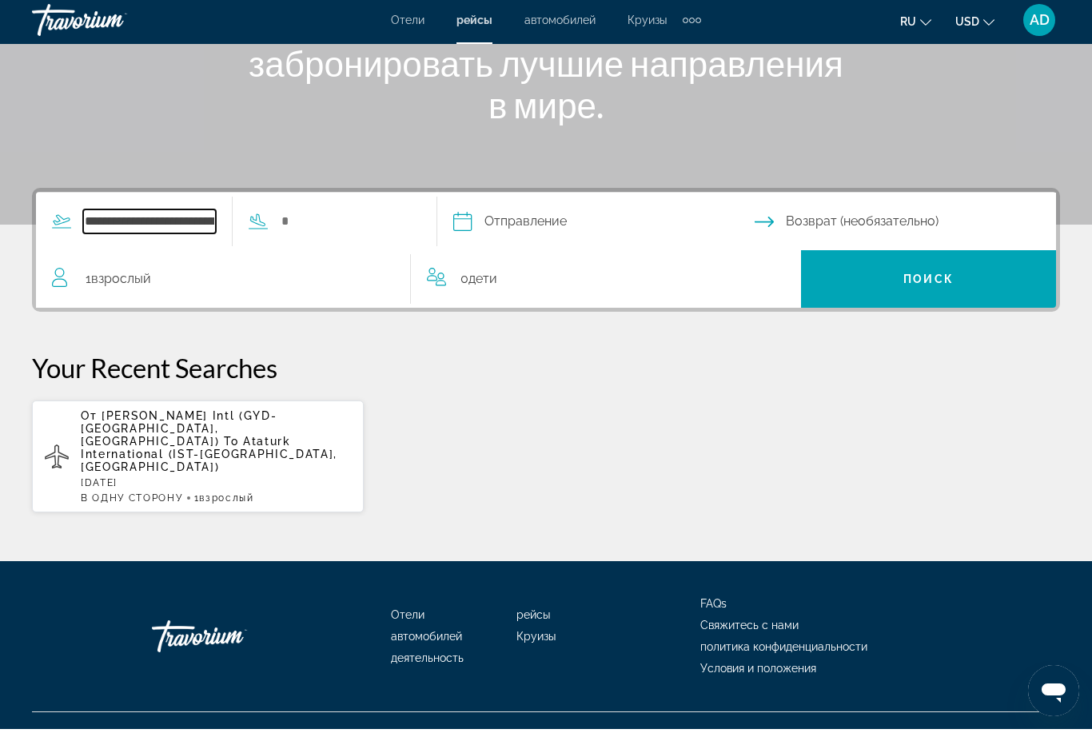
scroll to position [252, 0]
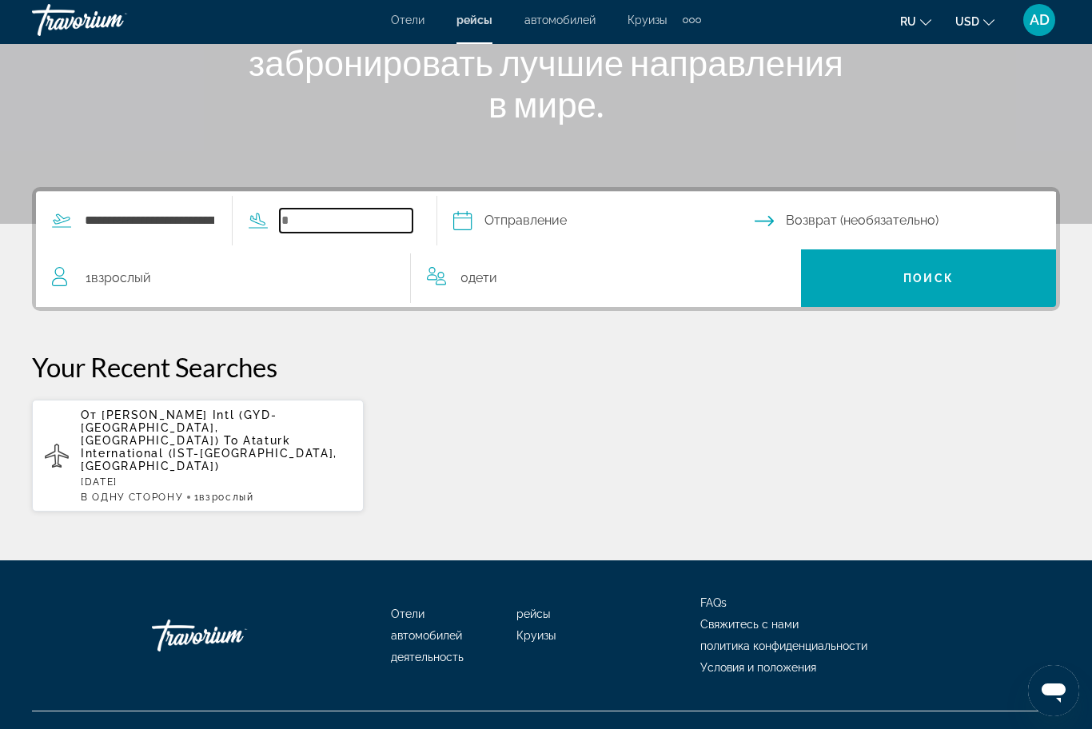
click at [404, 213] on input "Search widget" at bounding box center [346, 225] width 133 height 24
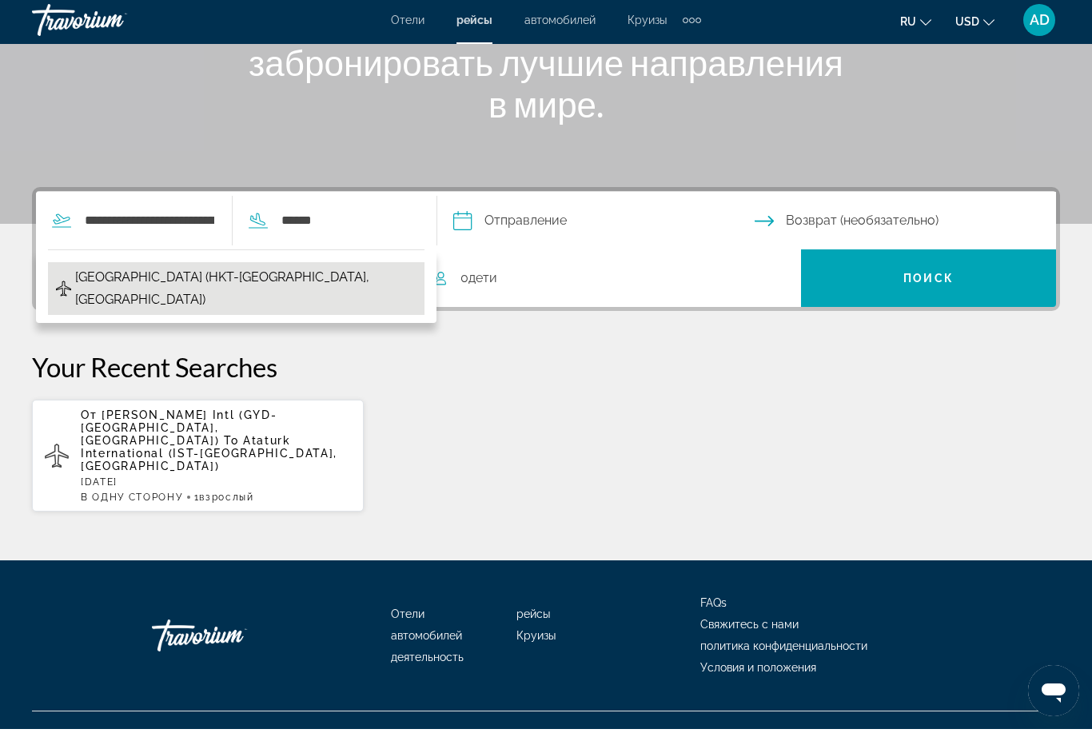
click at [365, 266] on button "Phuket Intl Airport (HKT-Phuket, Thailand)" at bounding box center [236, 292] width 376 height 53
type input "**********"
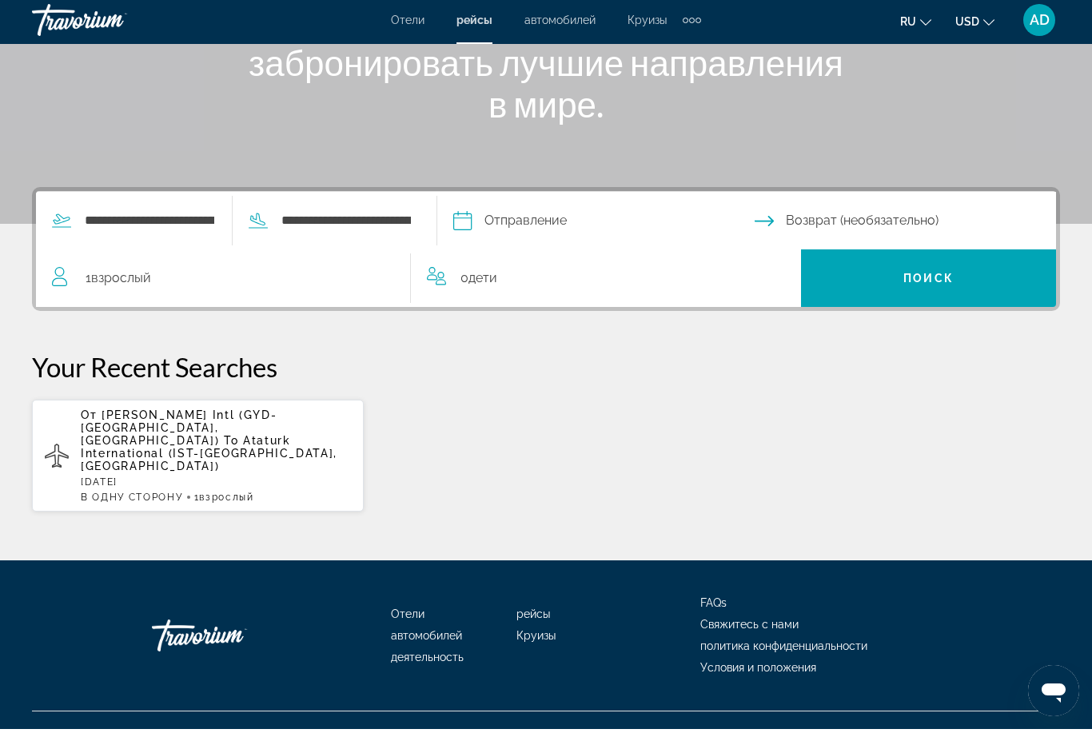
click at [626, 218] on input "Depart date" at bounding box center [603, 227] width 308 height 62
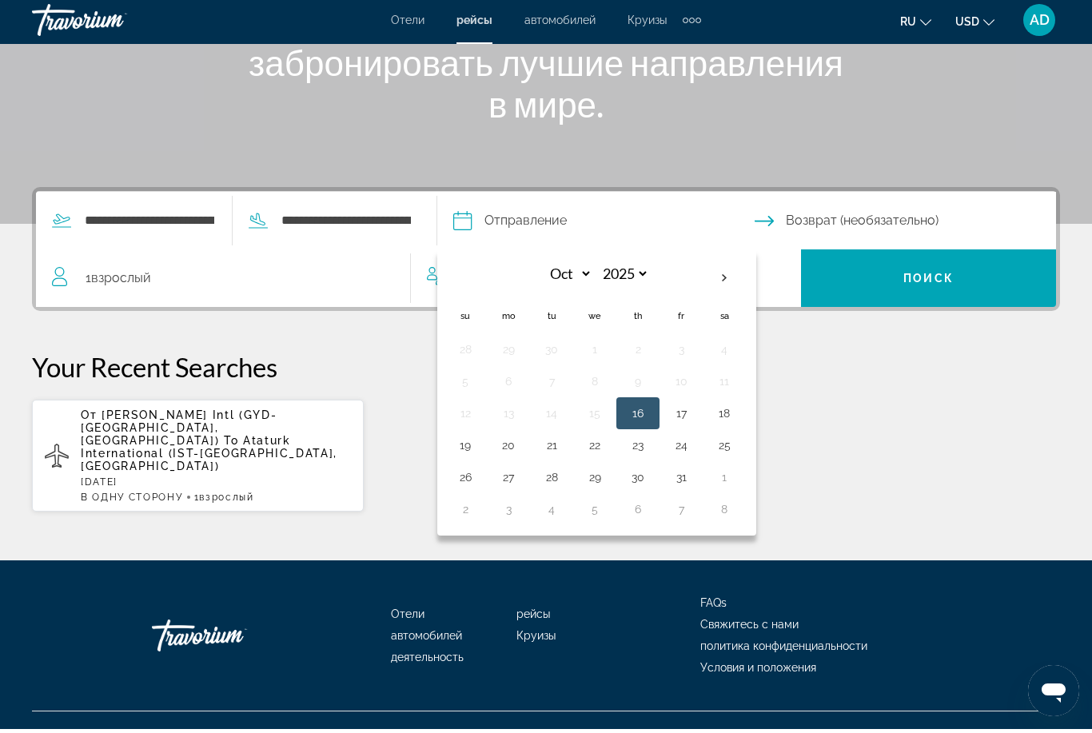
scroll to position [201, 0]
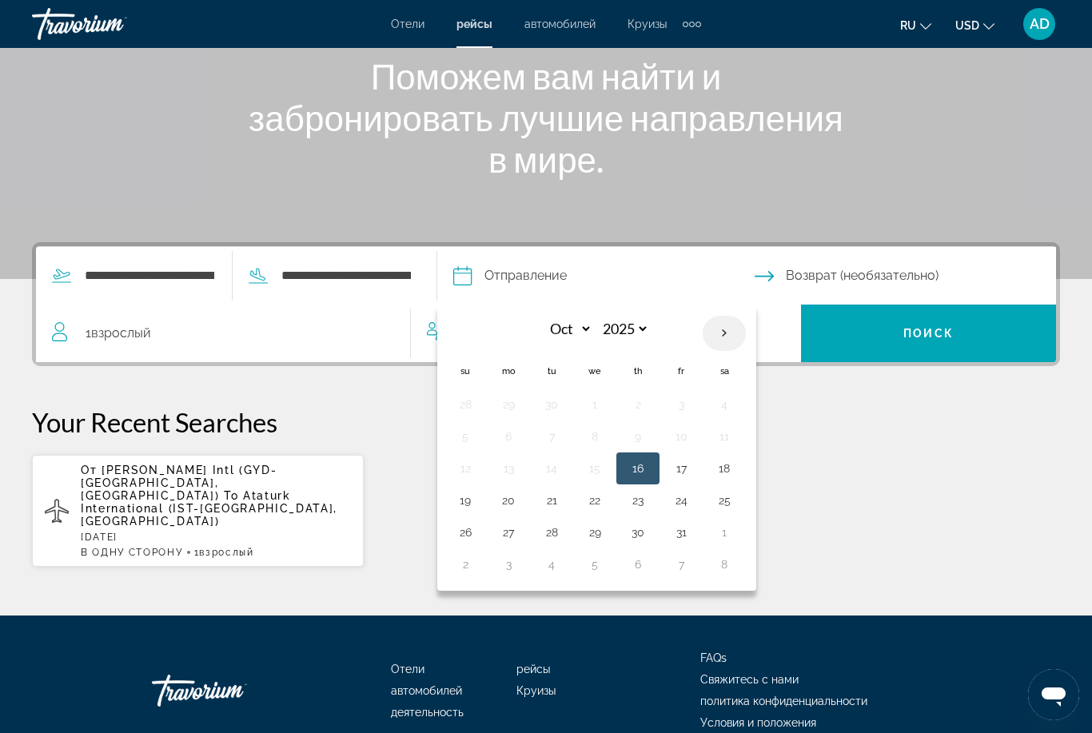
click at [746, 336] on th "Next month" at bounding box center [724, 333] width 43 height 35
select select "**"
click at [737, 405] on button "1" at bounding box center [724, 404] width 26 height 22
type input "**********"
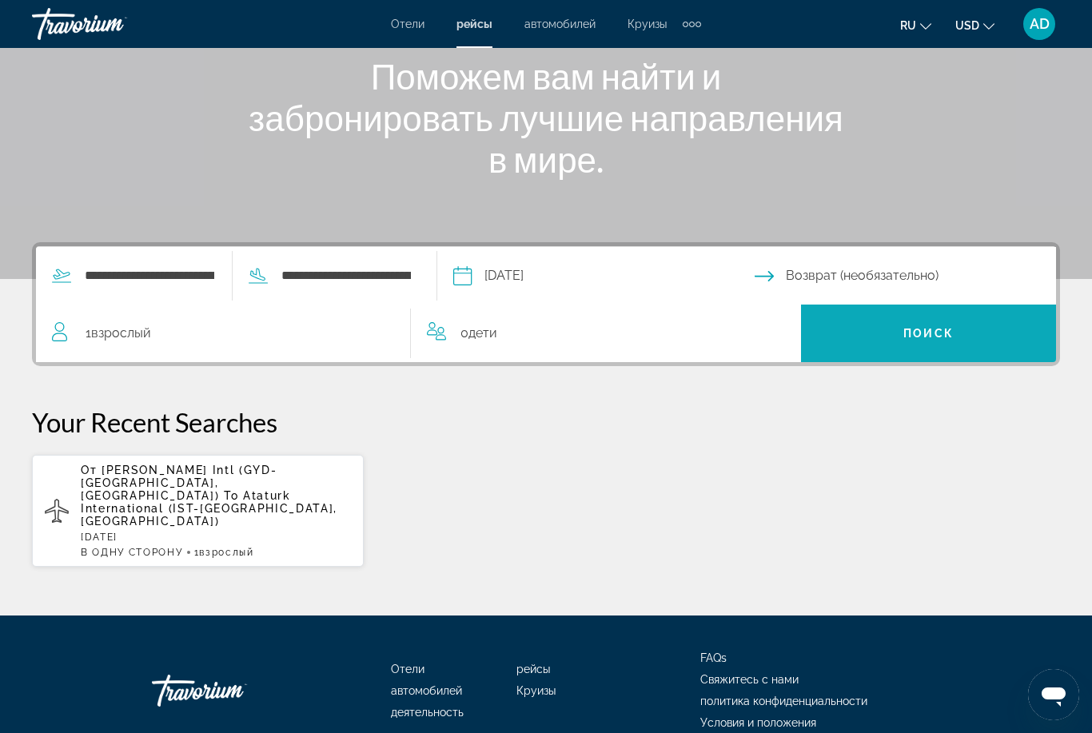
click at [942, 332] on span "Поиск" at bounding box center [928, 333] width 50 height 13
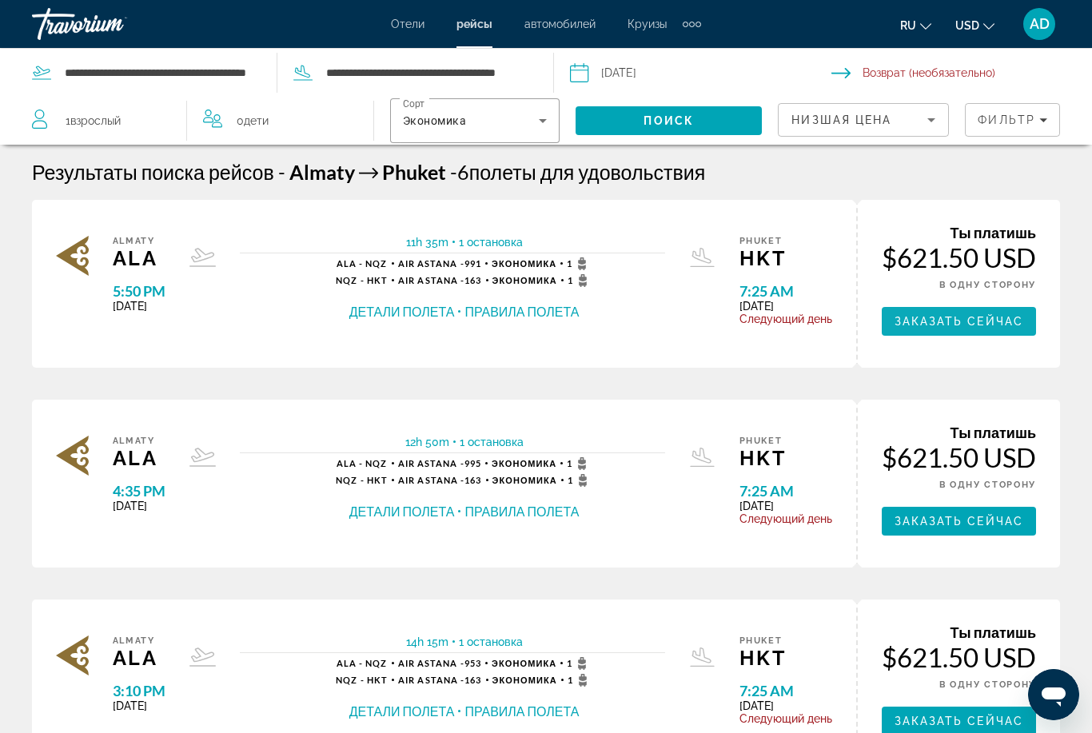
click at [993, 326] on span "Заказать сейчас" at bounding box center [958, 321] width 129 height 13
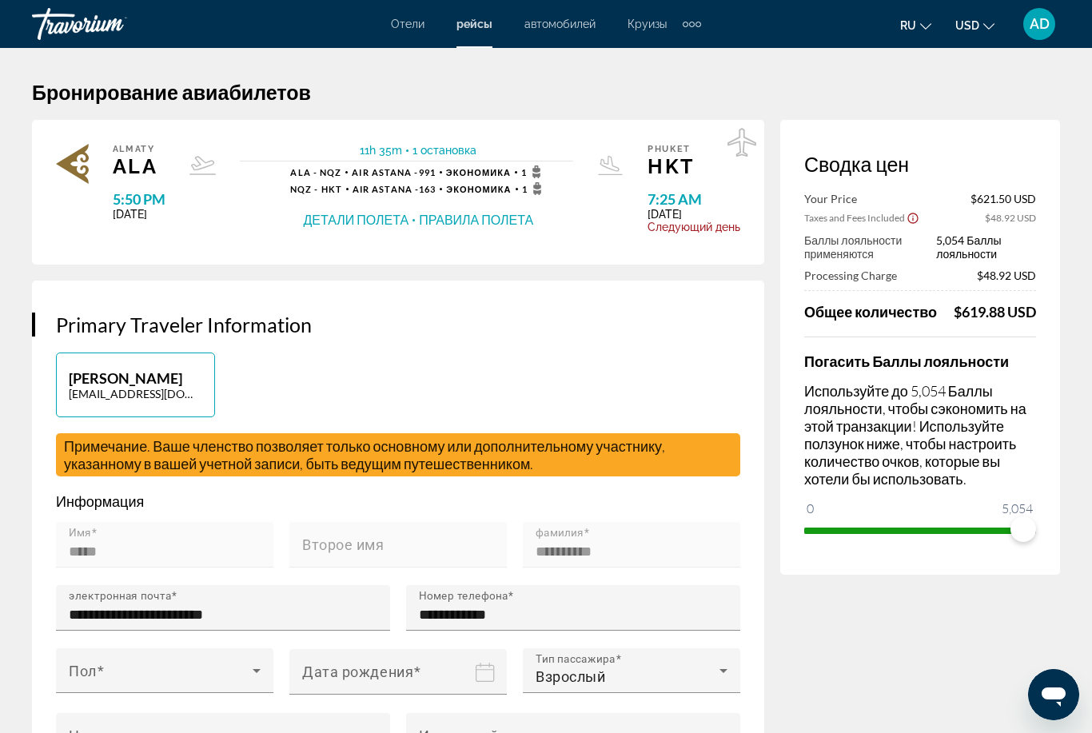
click at [420, 26] on span "Отели" at bounding box center [408, 24] width 34 height 13
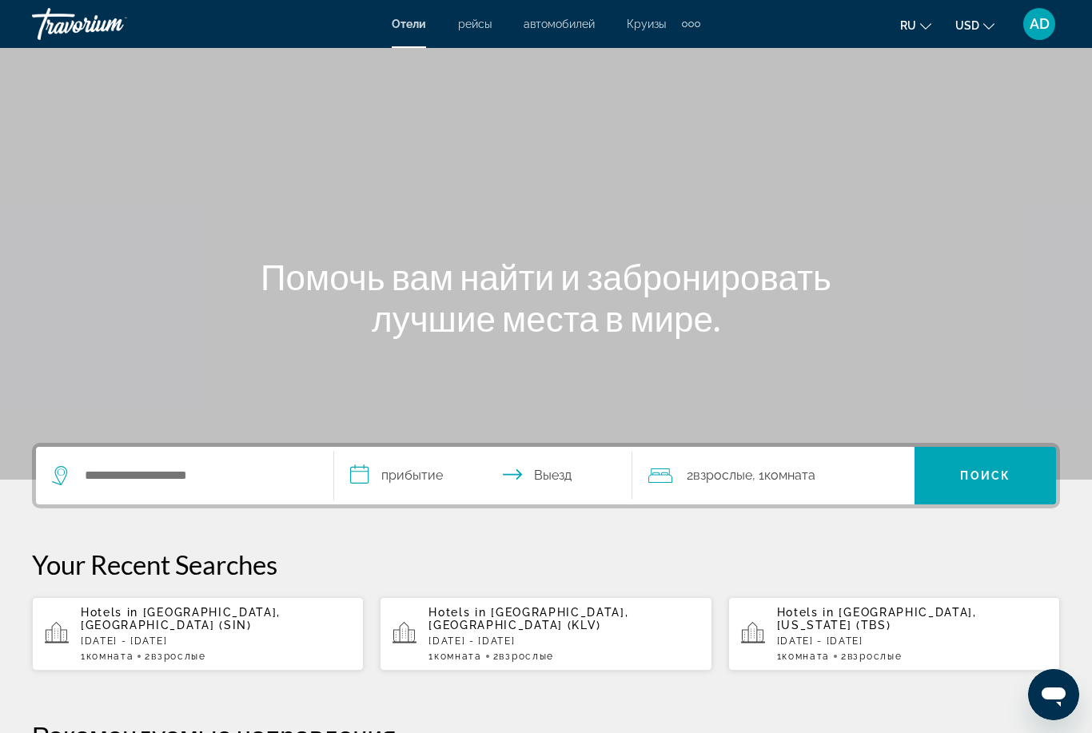
click at [692, 26] on div "Extra navigation items" at bounding box center [691, 25] width 6 height 6
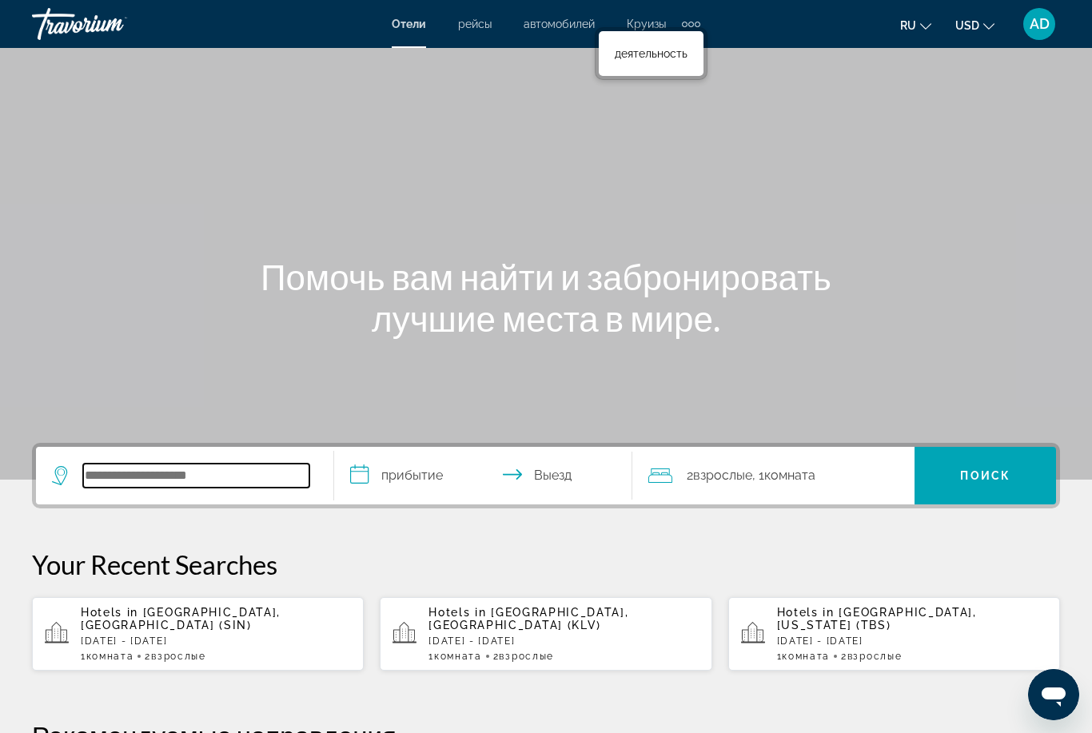
click at [205, 488] on input "Search hotel destination" at bounding box center [196, 476] width 226 height 24
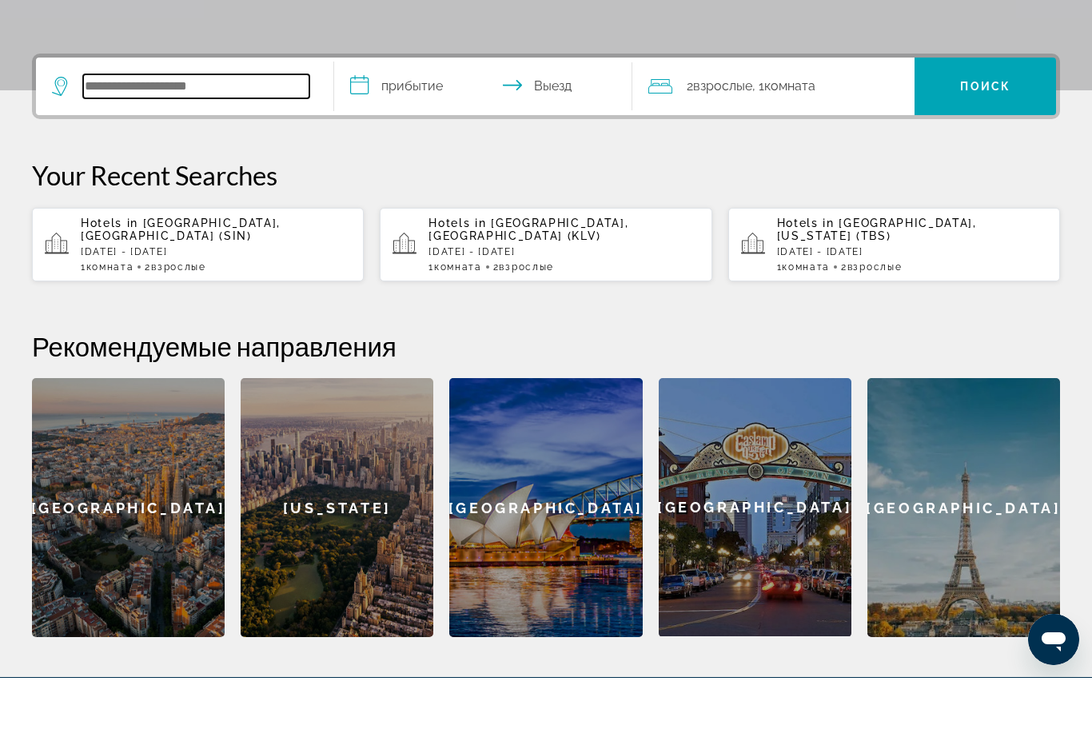
scroll to position [336, 0]
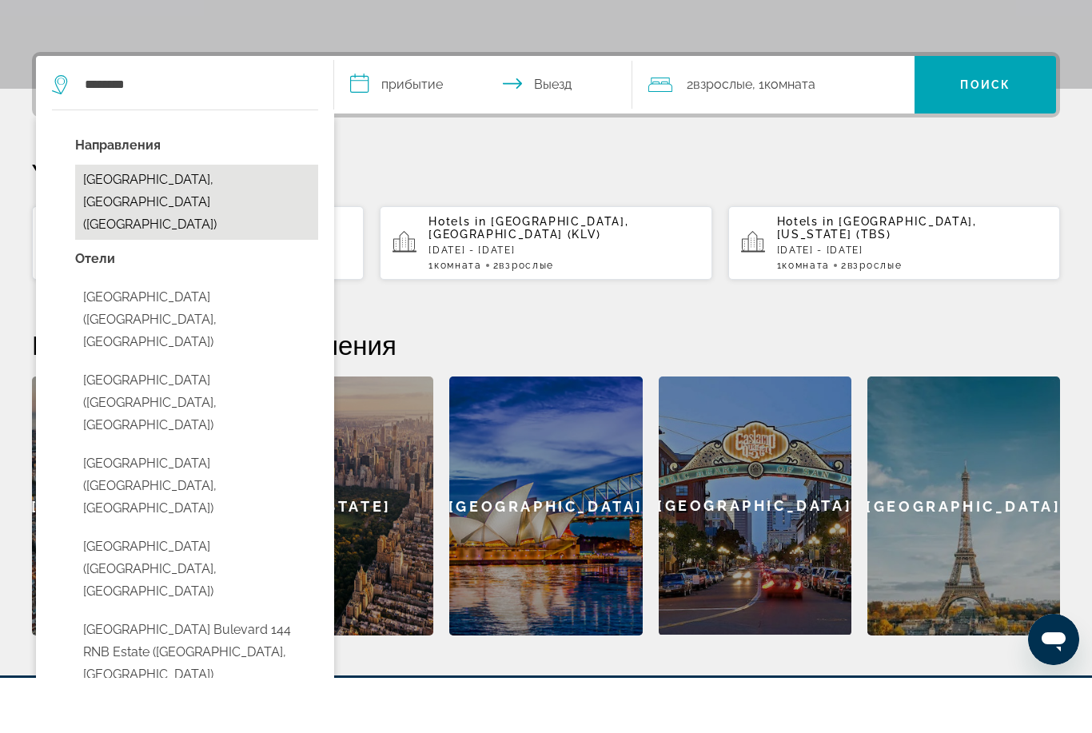
click at [234, 220] on button "Tashkent, Uzbekistan (TAS)" at bounding box center [196, 257] width 243 height 75
type input "**********"
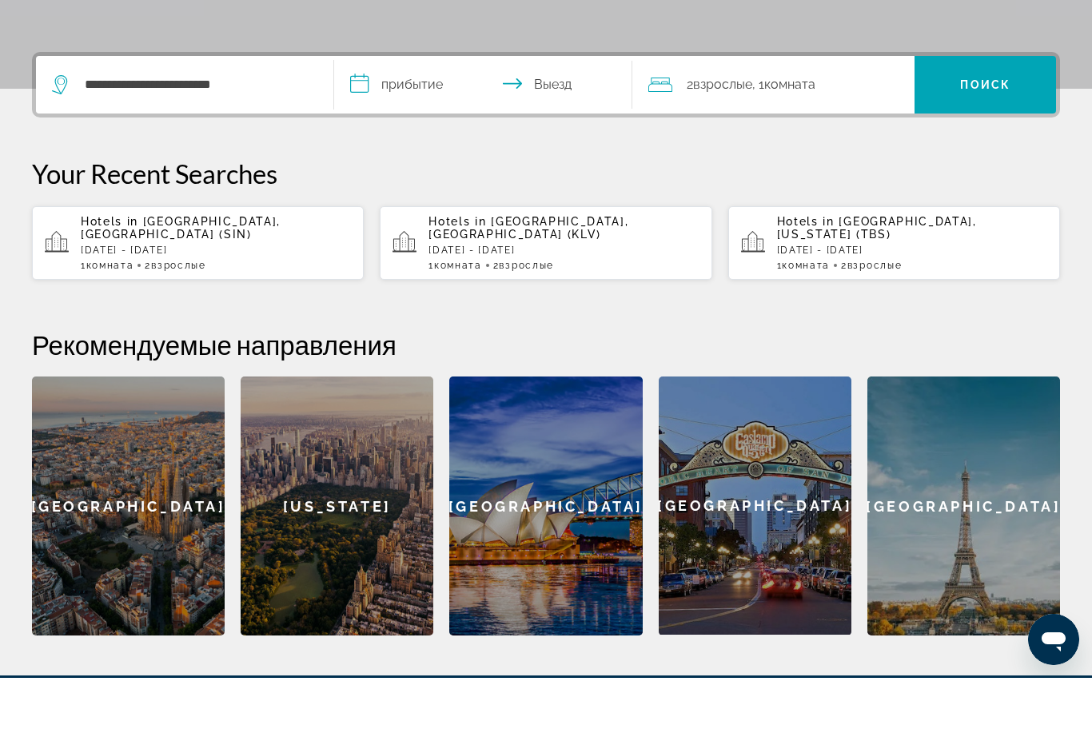
click at [421, 111] on input "**********" at bounding box center [486, 142] width 305 height 62
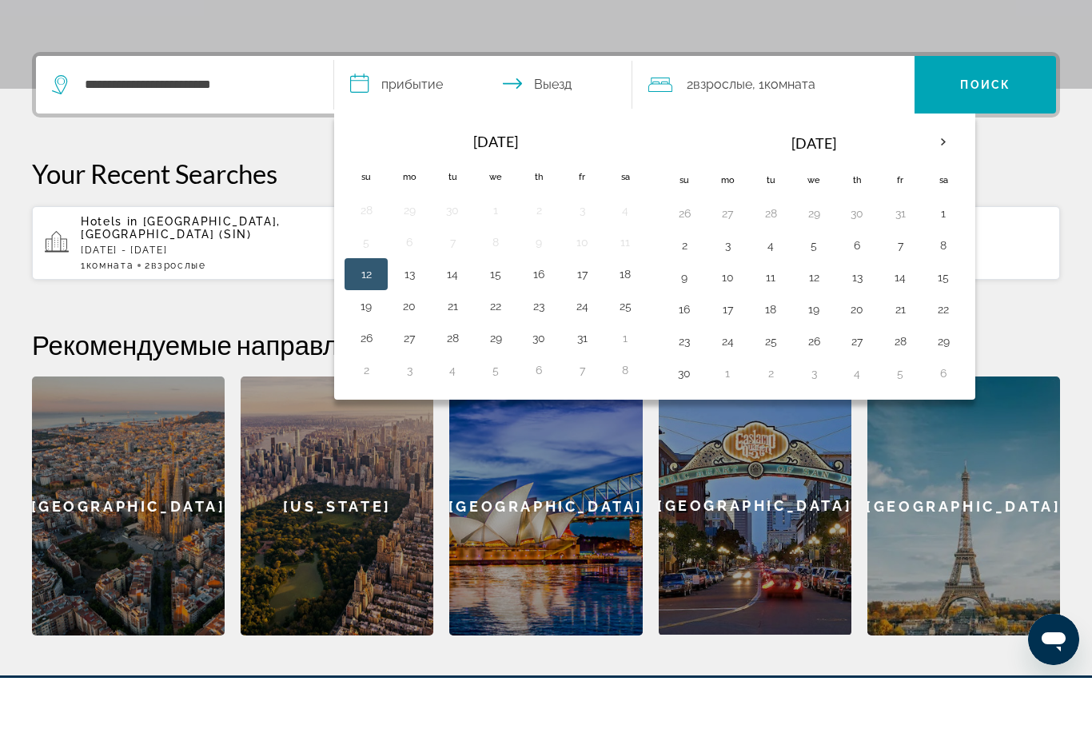
scroll to position [391, 0]
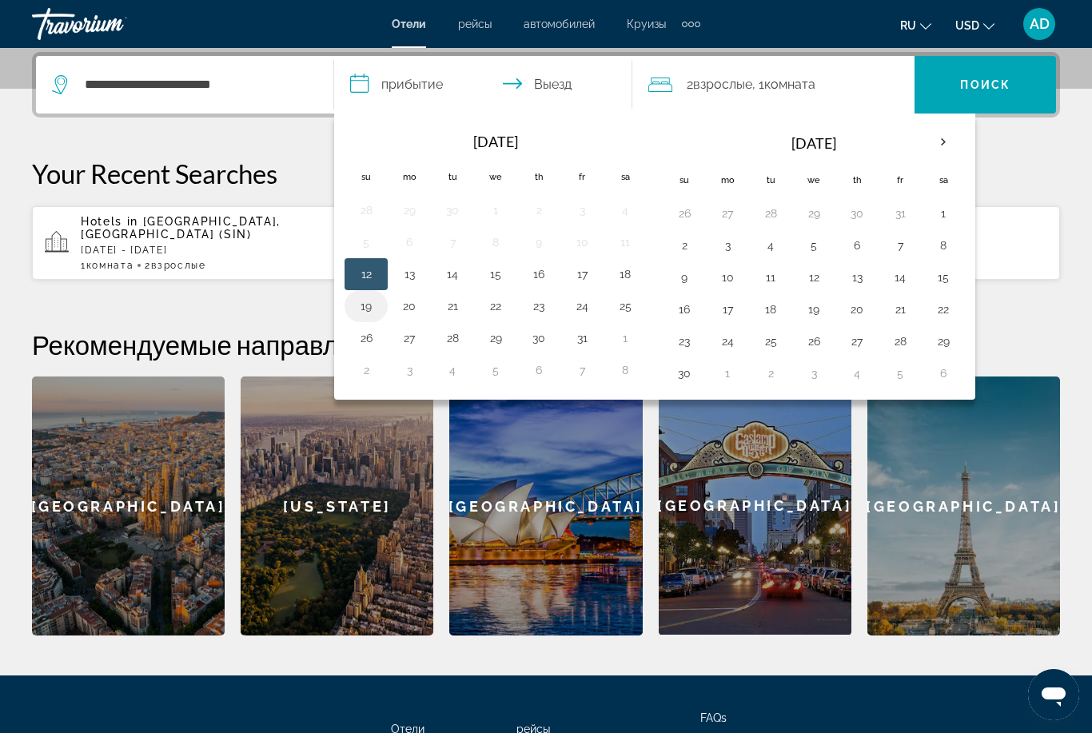
click at [373, 309] on button "19" at bounding box center [366, 306] width 26 height 22
click at [372, 341] on button "26" at bounding box center [366, 338] width 26 height 22
type input "**********"
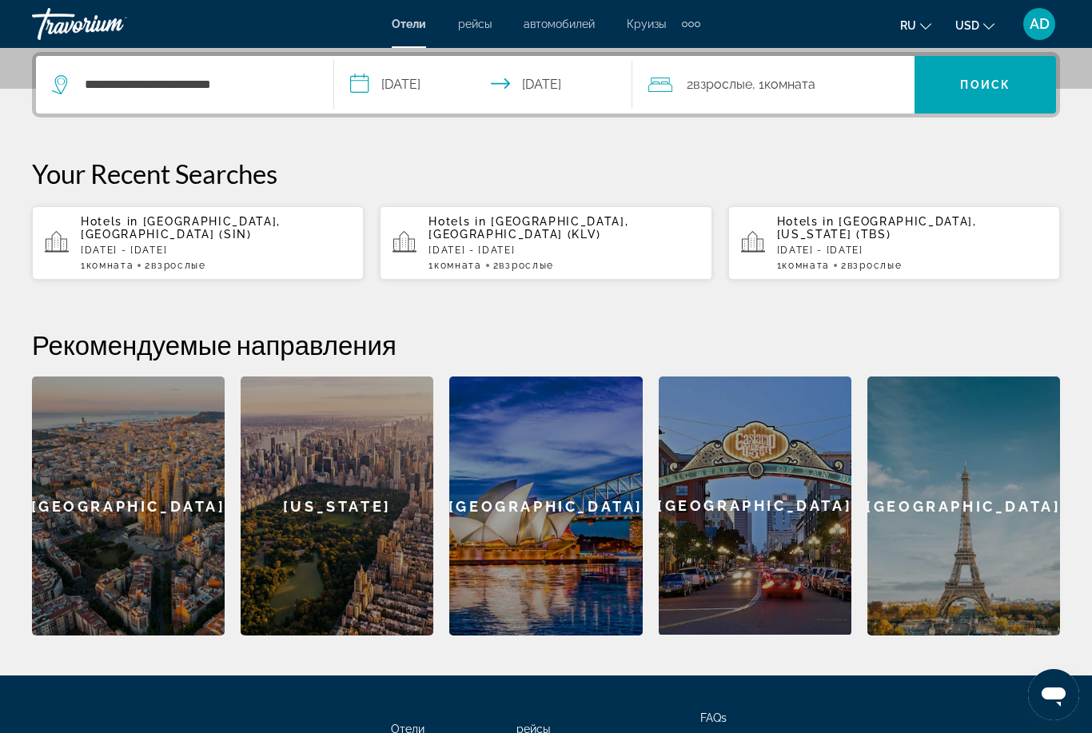
click at [813, 90] on span "Комната" at bounding box center [789, 84] width 51 height 15
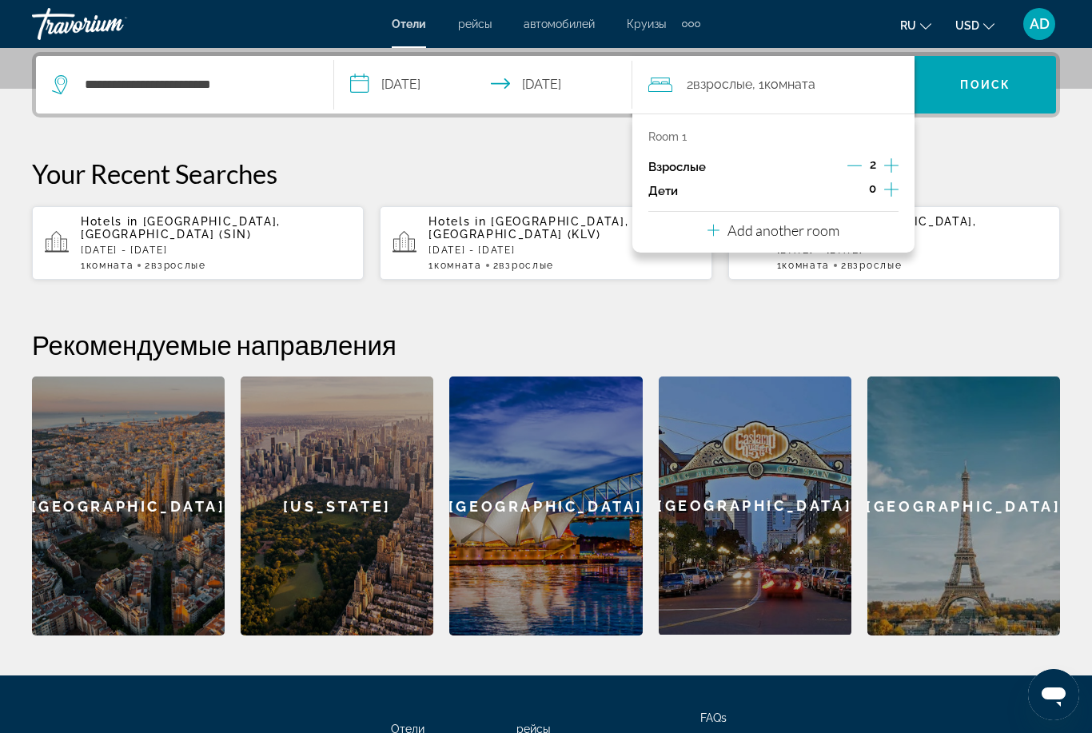
click at [802, 225] on p "Add another room" at bounding box center [783, 230] width 112 height 18
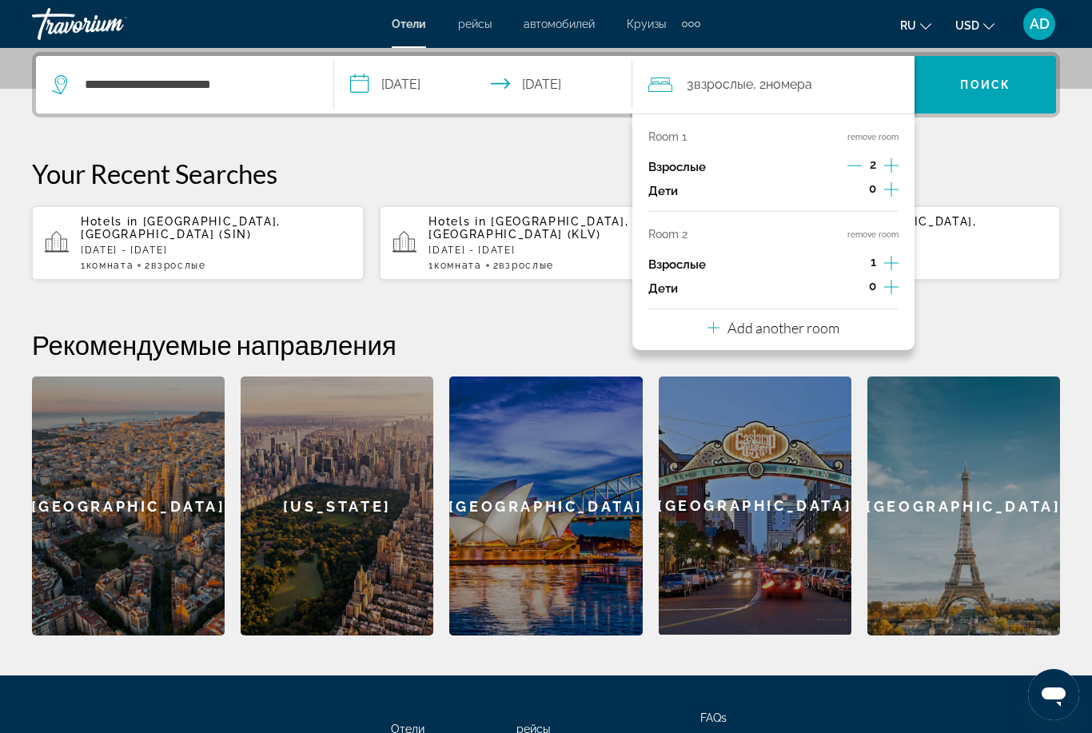
click at [821, 321] on p "Add another room" at bounding box center [783, 328] width 112 height 18
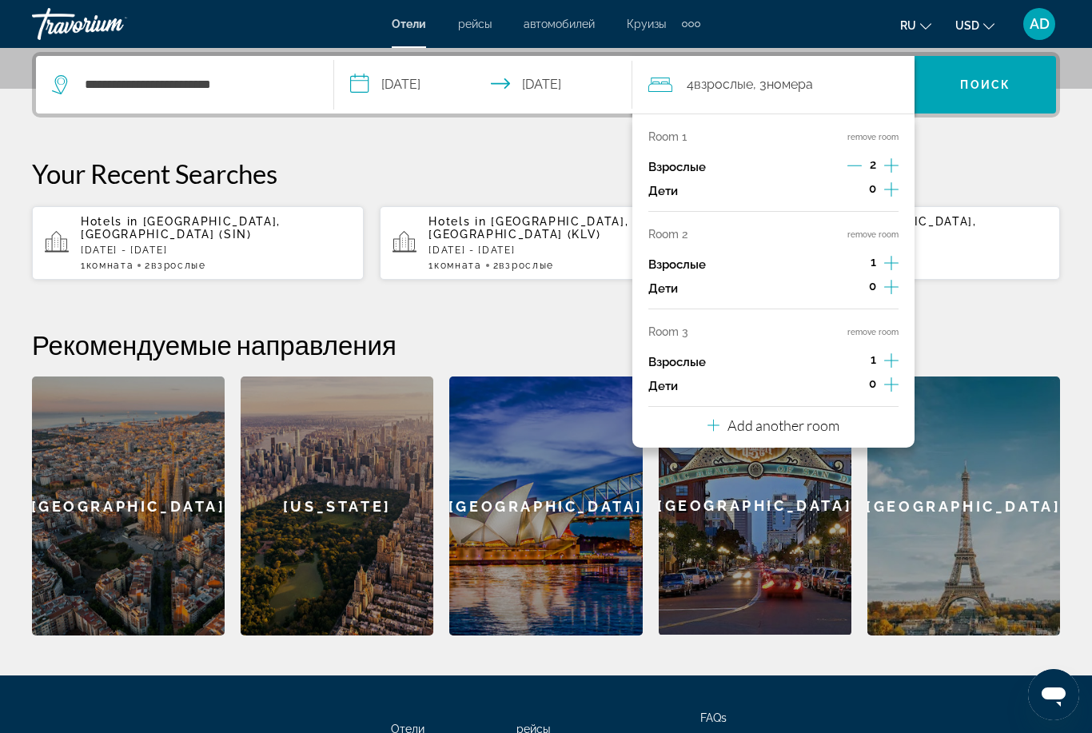
click at [822, 416] on p "Add another room" at bounding box center [783, 425] width 112 height 18
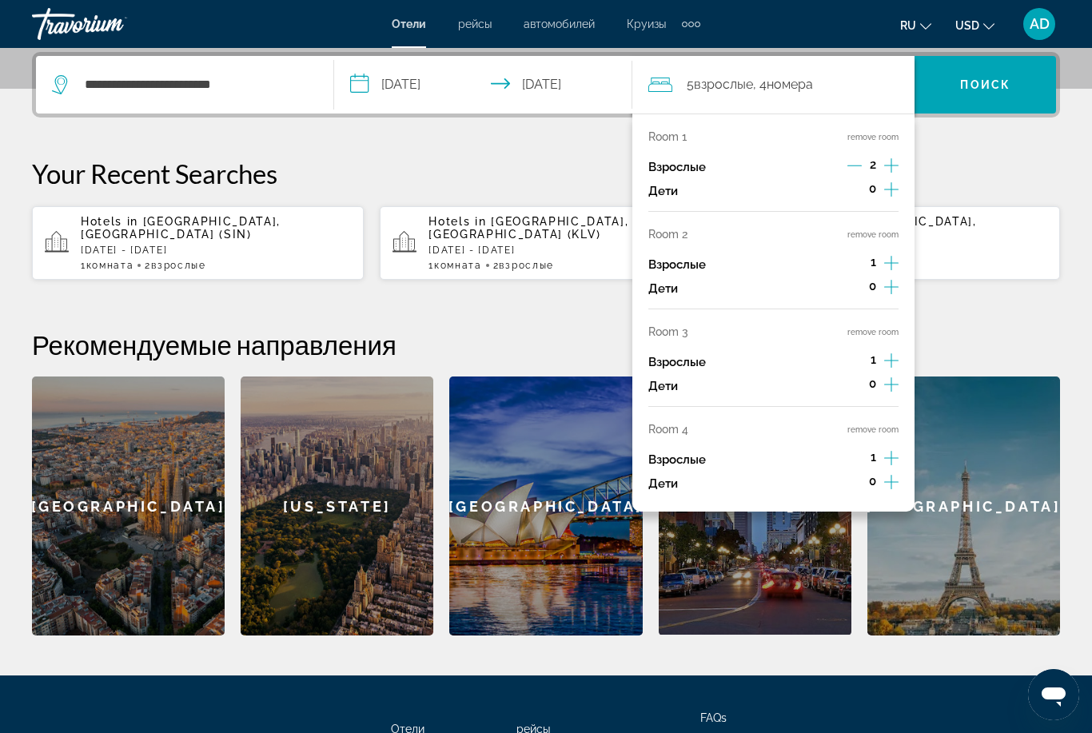
click at [899, 440] on div "Room 1 remove room Взрослые 2 Дети 0 Room 2 remove room Взрослые 1 Дети 0 Room …" at bounding box center [773, 312] width 282 height 398
click at [897, 351] on icon "Increment adults" at bounding box center [891, 360] width 14 height 19
click at [896, 451] on icon "Increment adults" at bounding box center [891, 458] width 14 height 14
click at [899, 250] on div "Room 1 remove room Взрослые 2 Дети 0 Room 2 remove room Взрослые 1 Дети 0 Room …" at bounding box center [773, 312] width 282 height 398
click at [896, 257] on icon "Increment adults" at bounding box center [891, 262] width 14 height 19
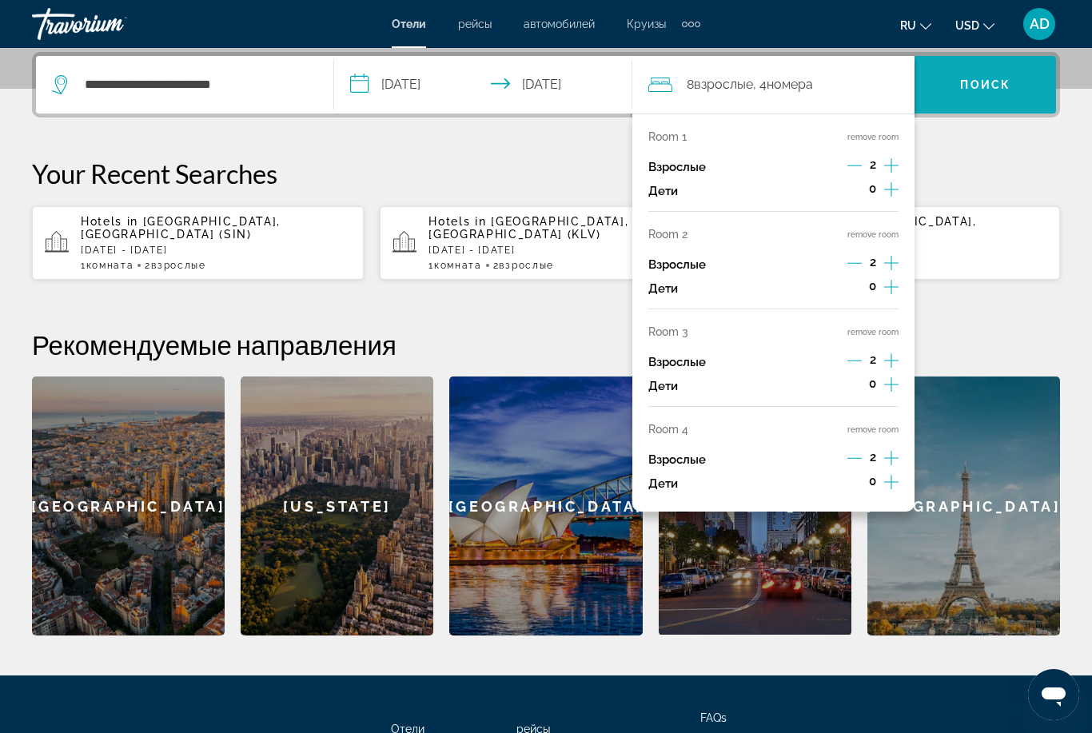
click at [996, 93] on span "Search" at bounding box center [984, 85] width 141 height 38
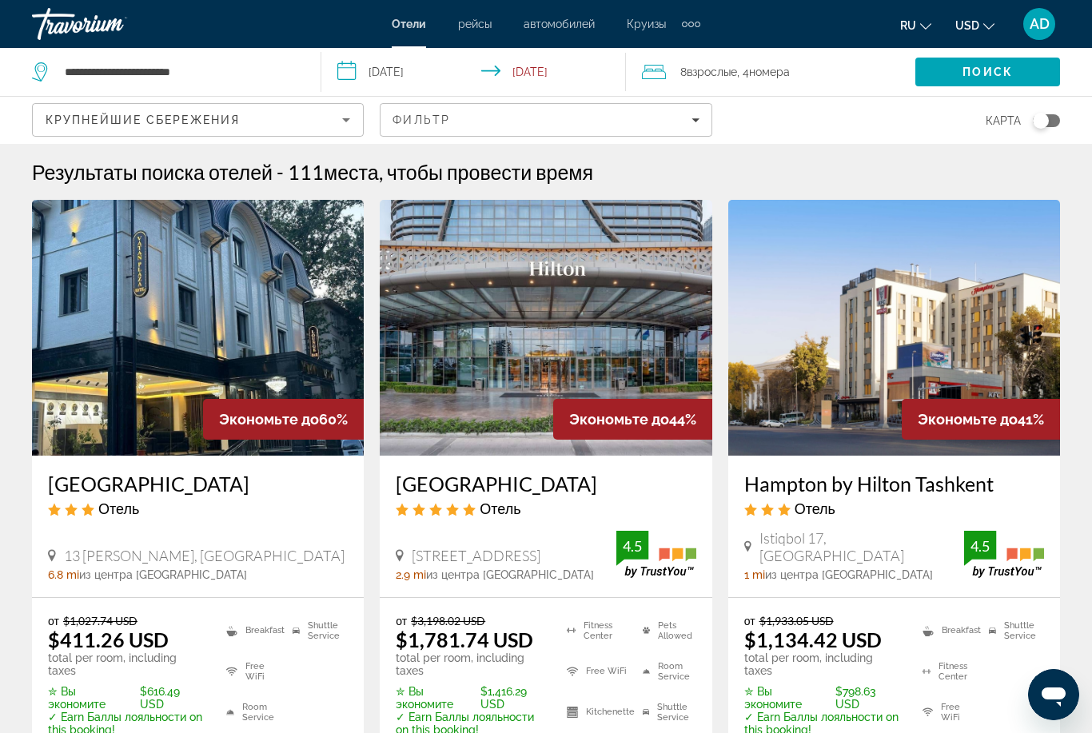
click at [288, 283] on img "Main content" at bounding box center [198, 328] width 332 height 256
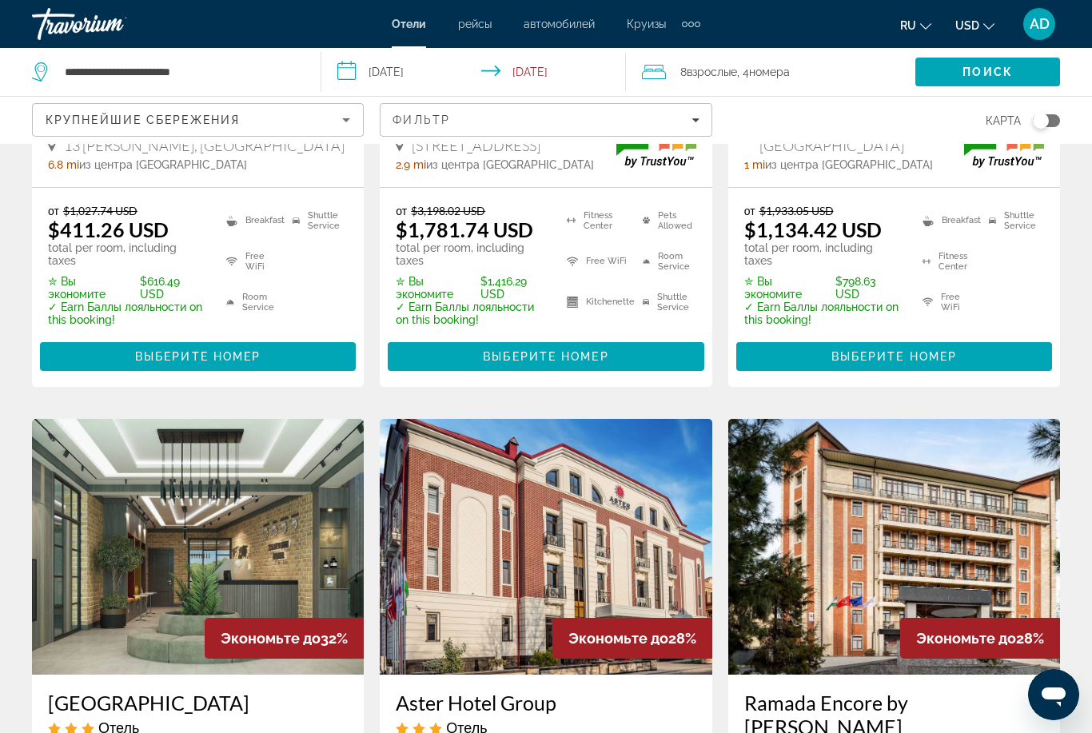
scroll to position [295, 0]
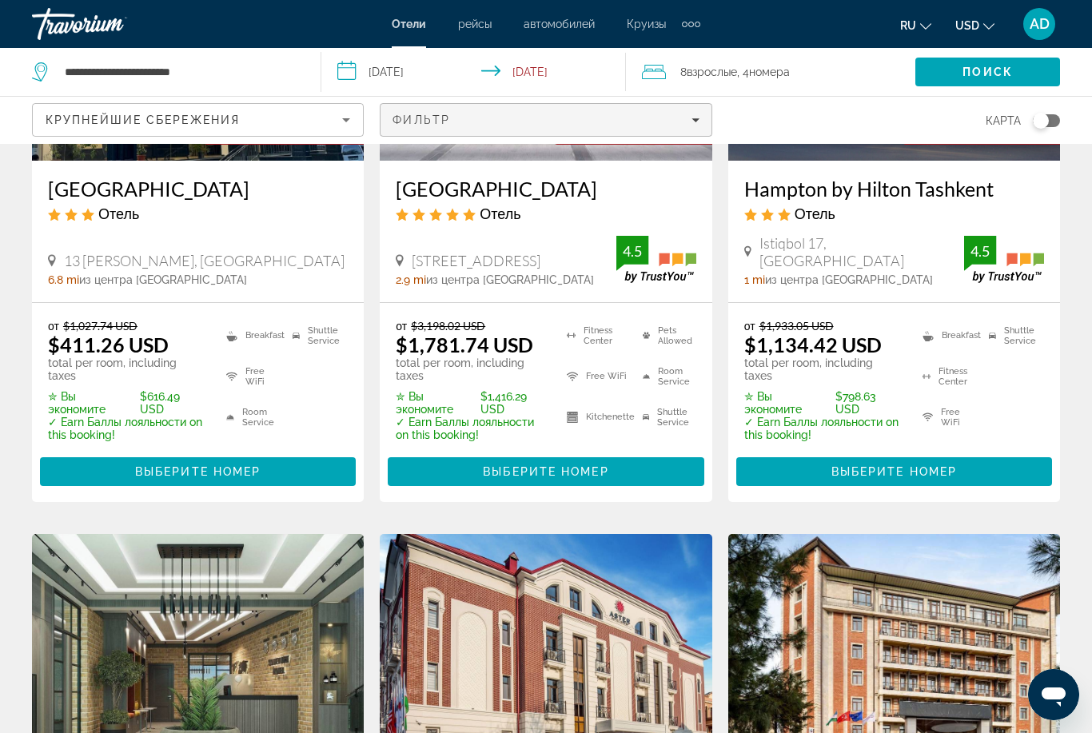
click at [612, 116] on div "Фильтр" at bounding box center [545, 119] width 306 height 13
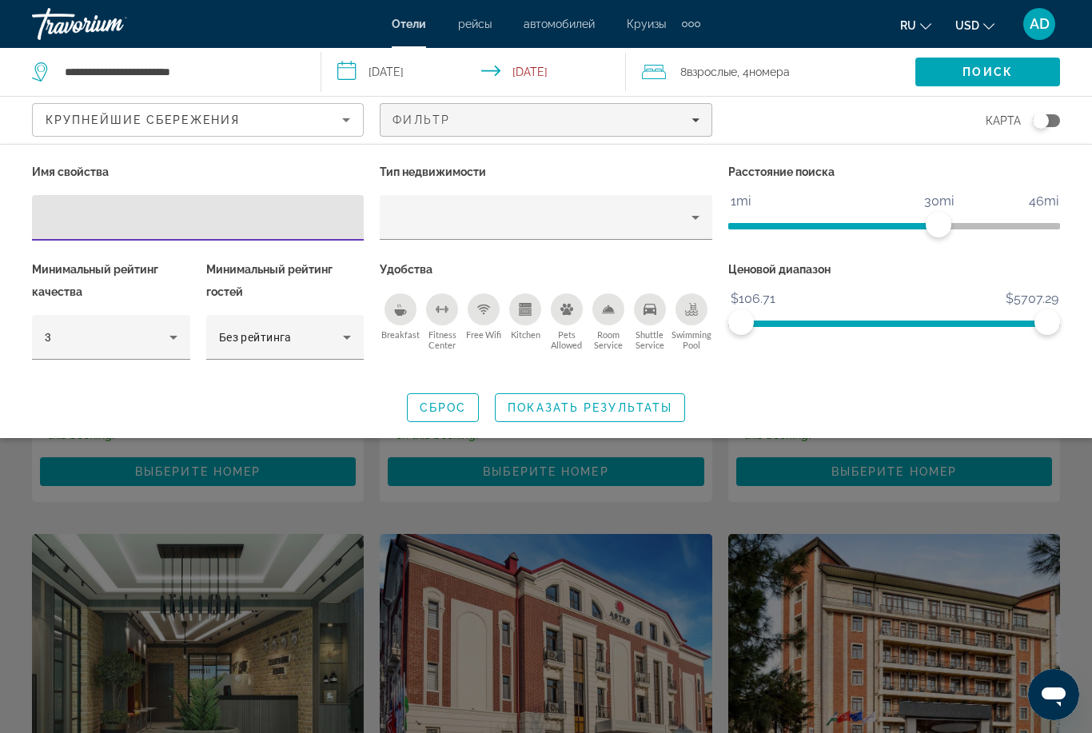
click at [156, 215] on input "Hotel Filters" at bounding box center [198, 218] width 306 height 19
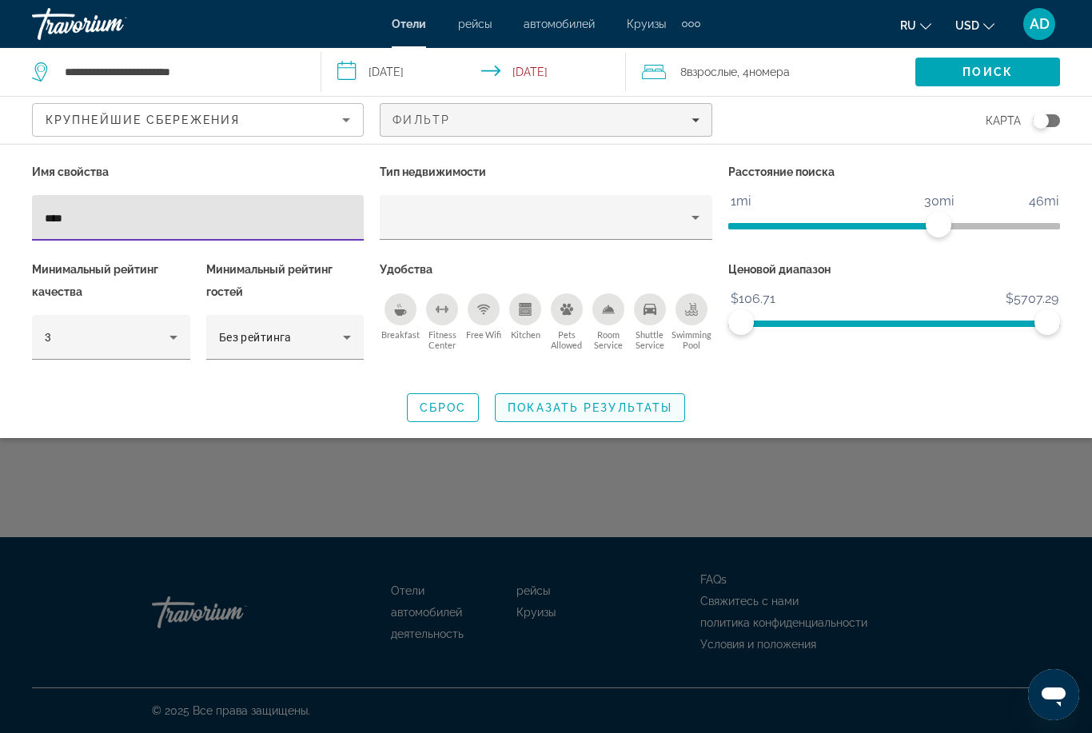
type input "****"
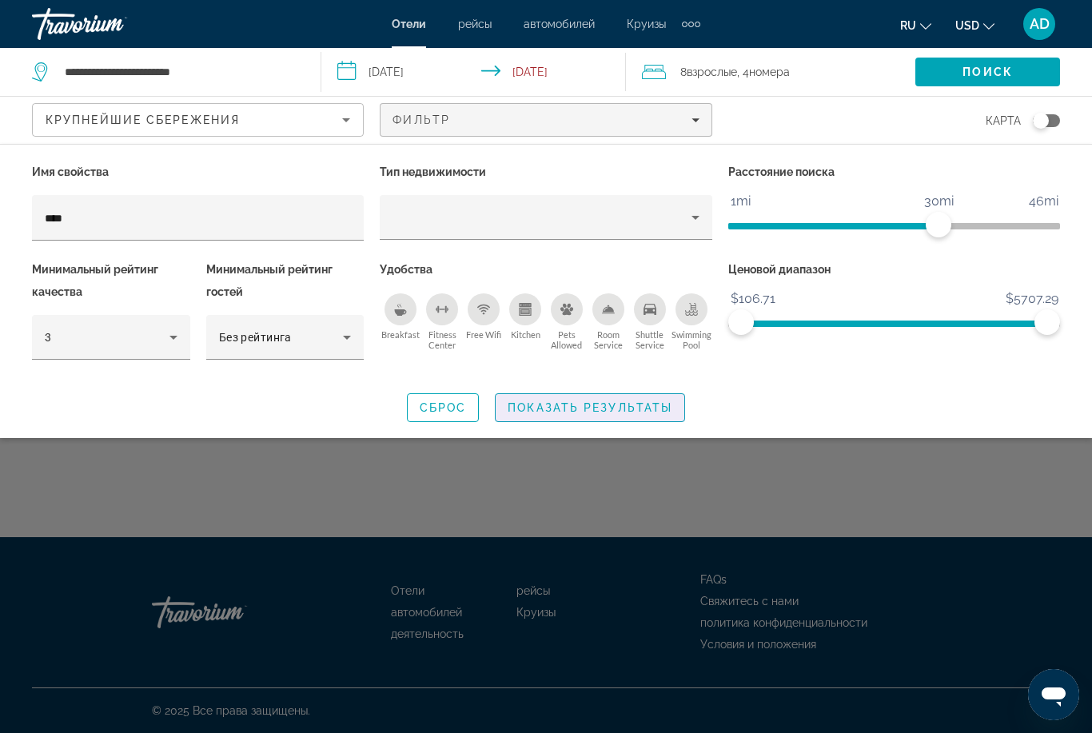
click at [598, 416] on span "Search widget" at bounding box center [590, 407] width 189 height 38
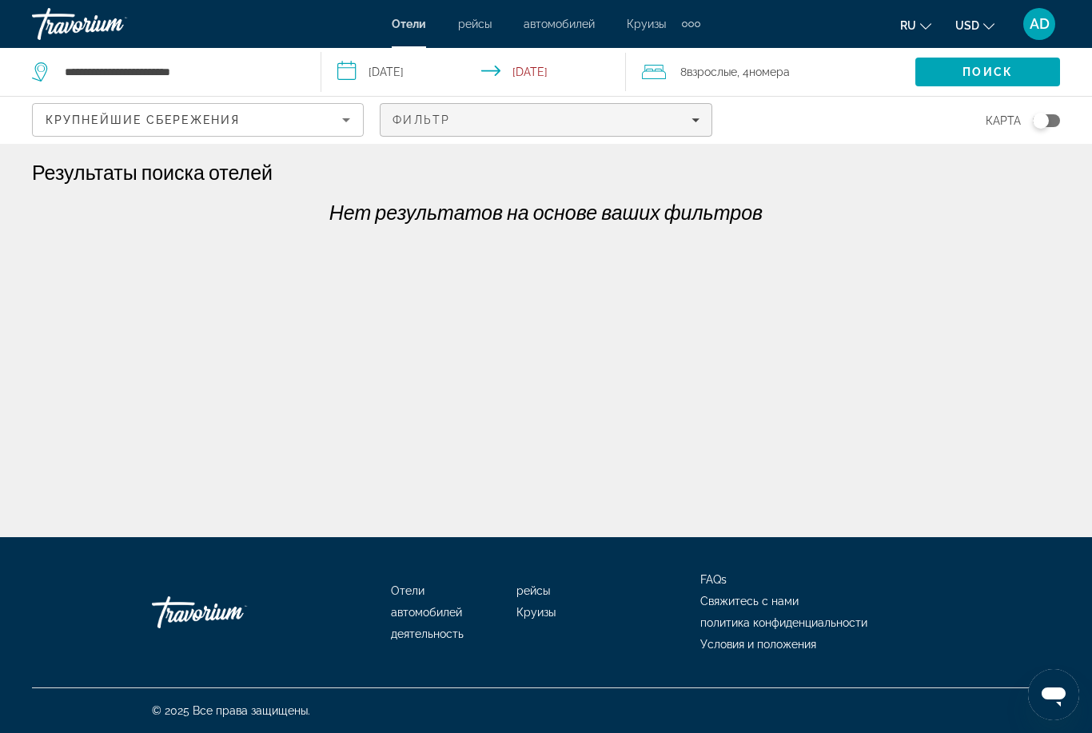
click at [542, 116] on div "Фильтр" at bounding box center [545, 119] width 306 height 13
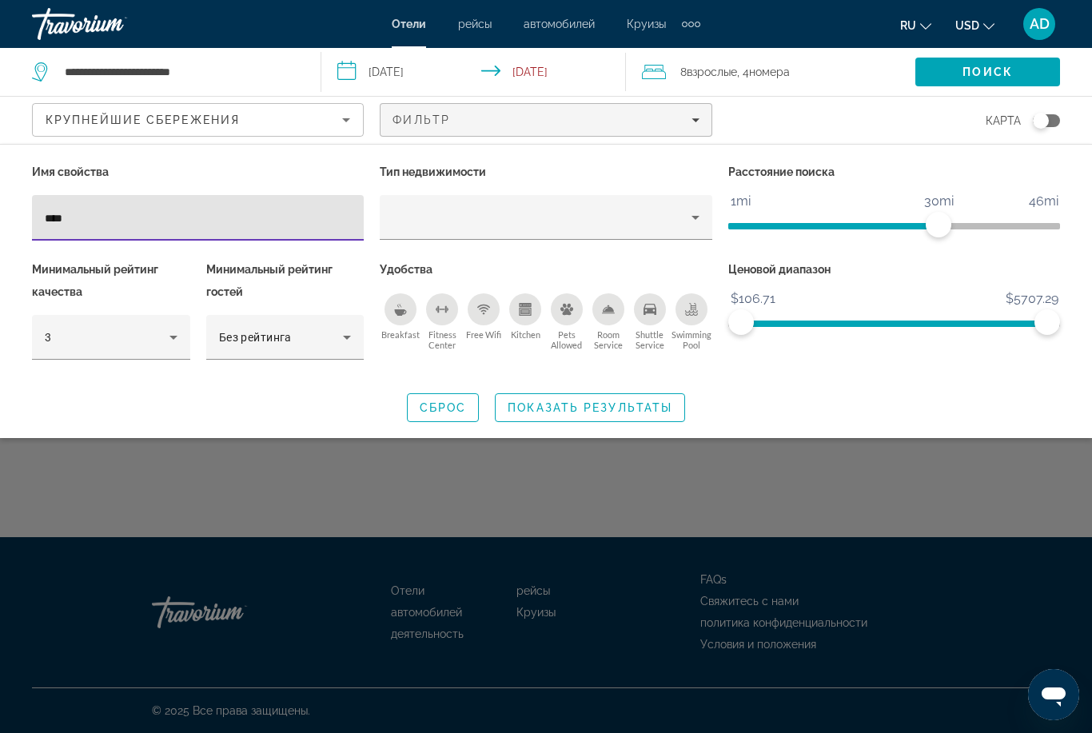
click at [96, 221] on input "****" at bounding box center [198, 218] width 306 height 19
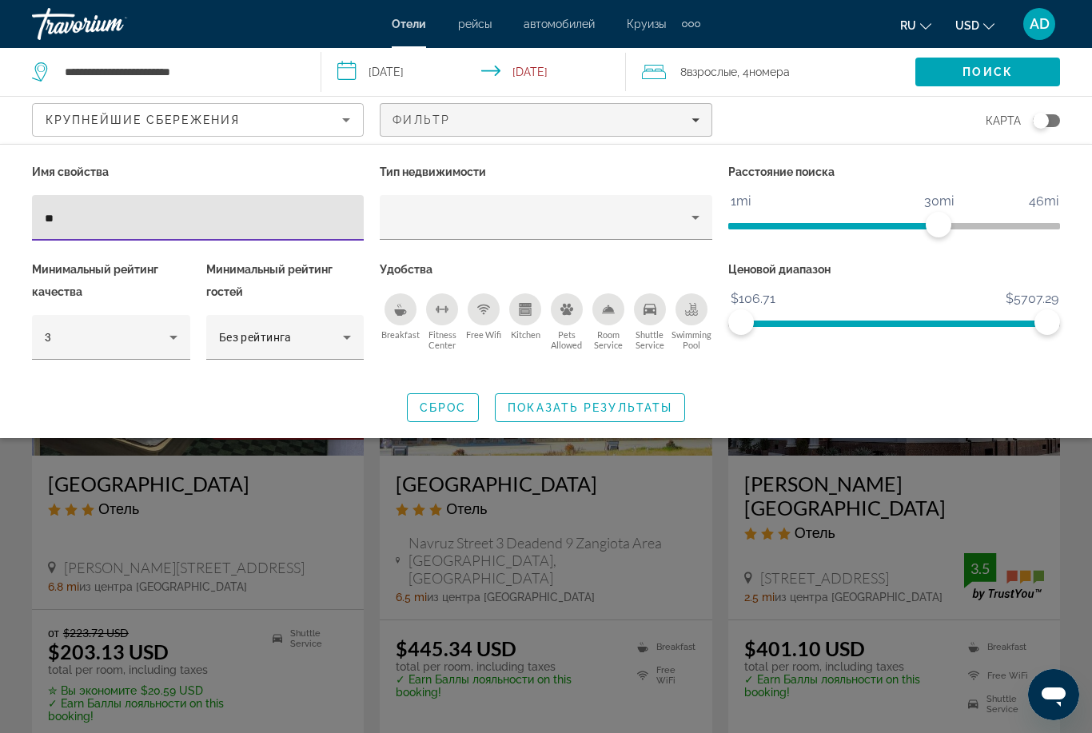
type input "**"
click at [623, 406] on span "Показать результаты" at bounding box center [590, 407] width 165 height 13
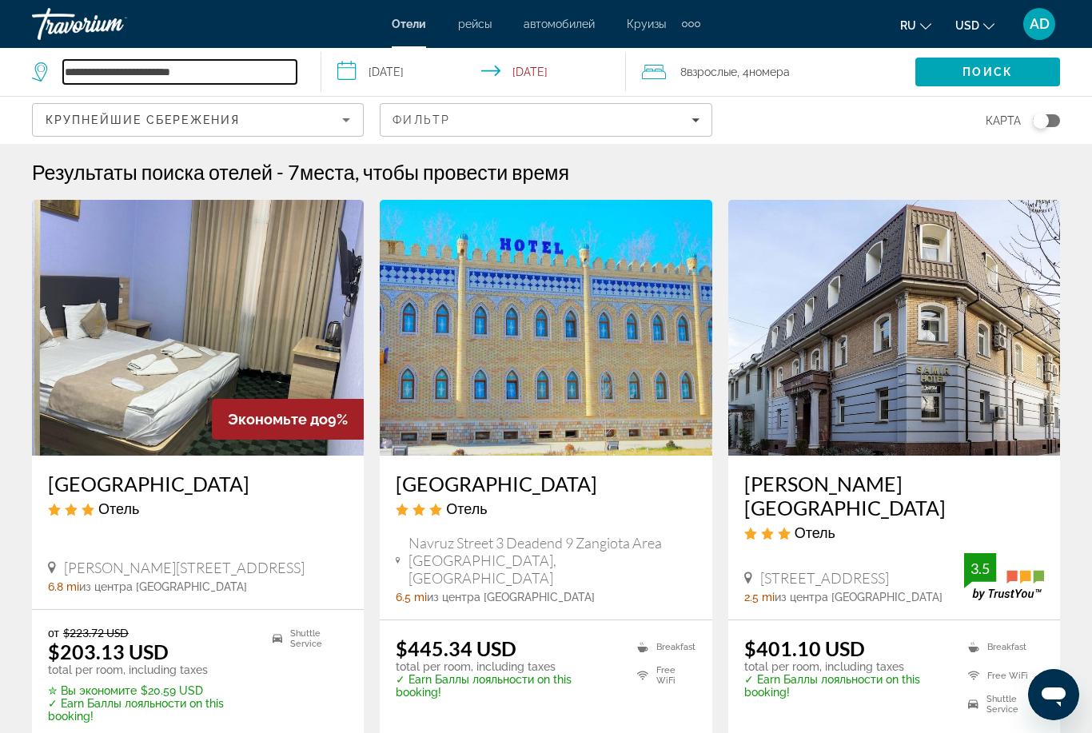
click at [291, 63] on input "**********" at bounding box center [179, 72] width 233 height 24
type input "*"
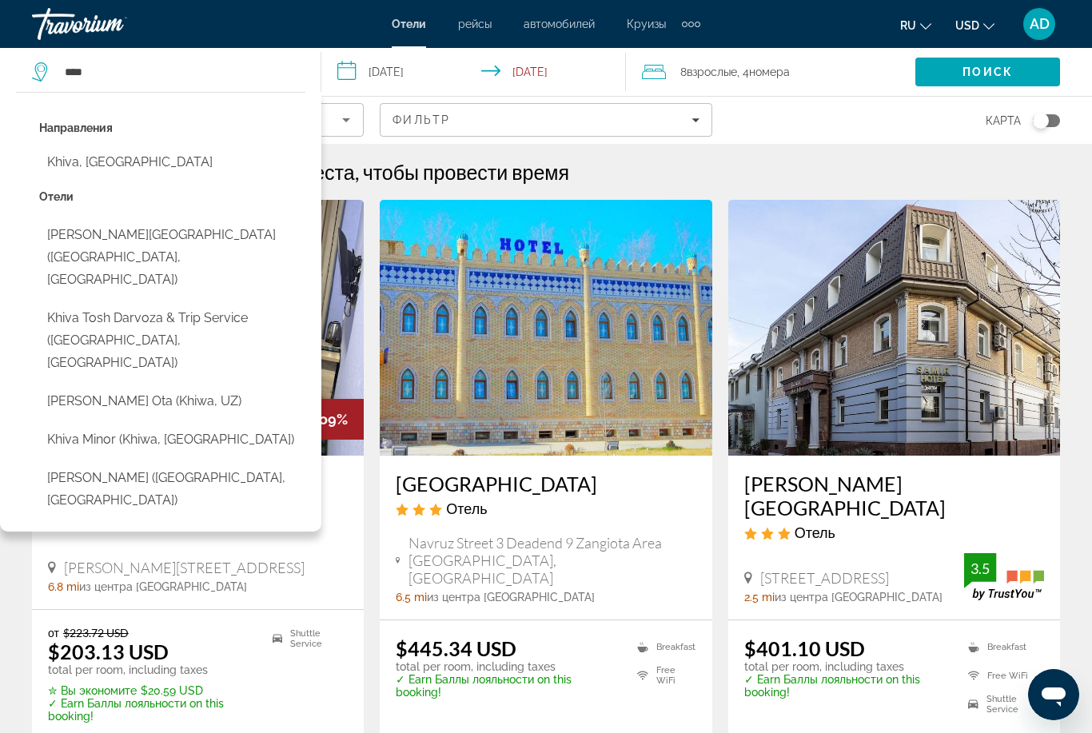
drag, startPoint x: 218, startPoint y: 71, endPoint x: -1, endPoint y: -1, distance: 230.5
click at [0, 0] on html "**********" at bounding box center [546, 366] width 1092 height 733
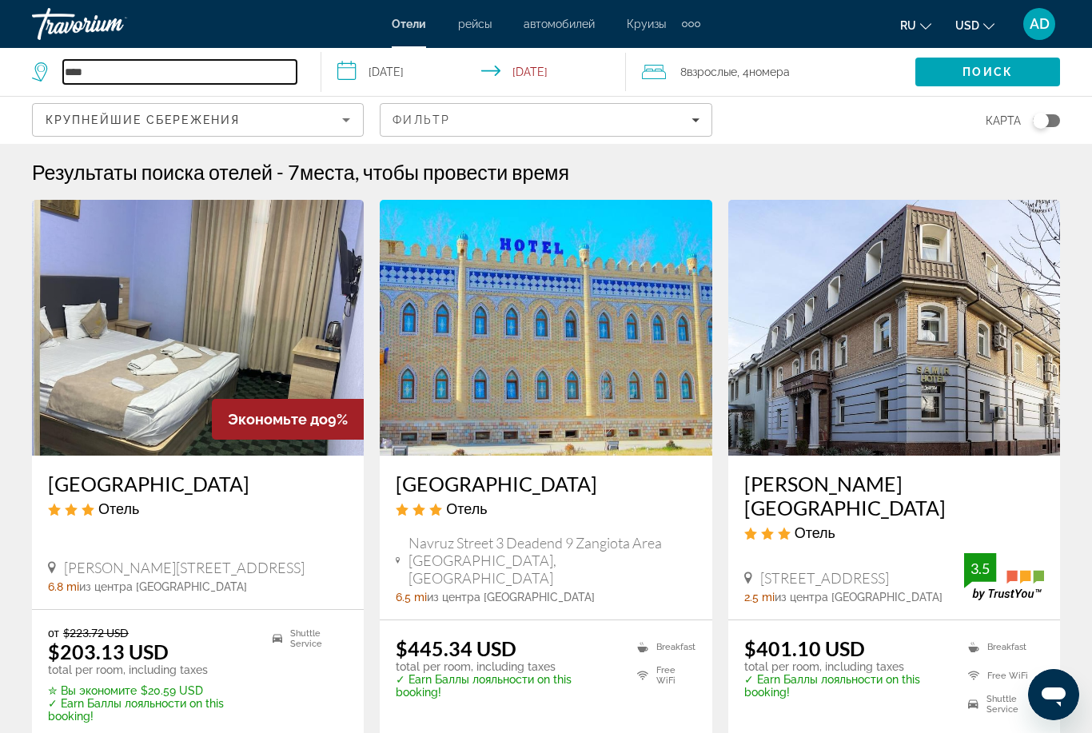
click at [239, 73] on input "****" at bounding box center [179, 72] width 233 height 24
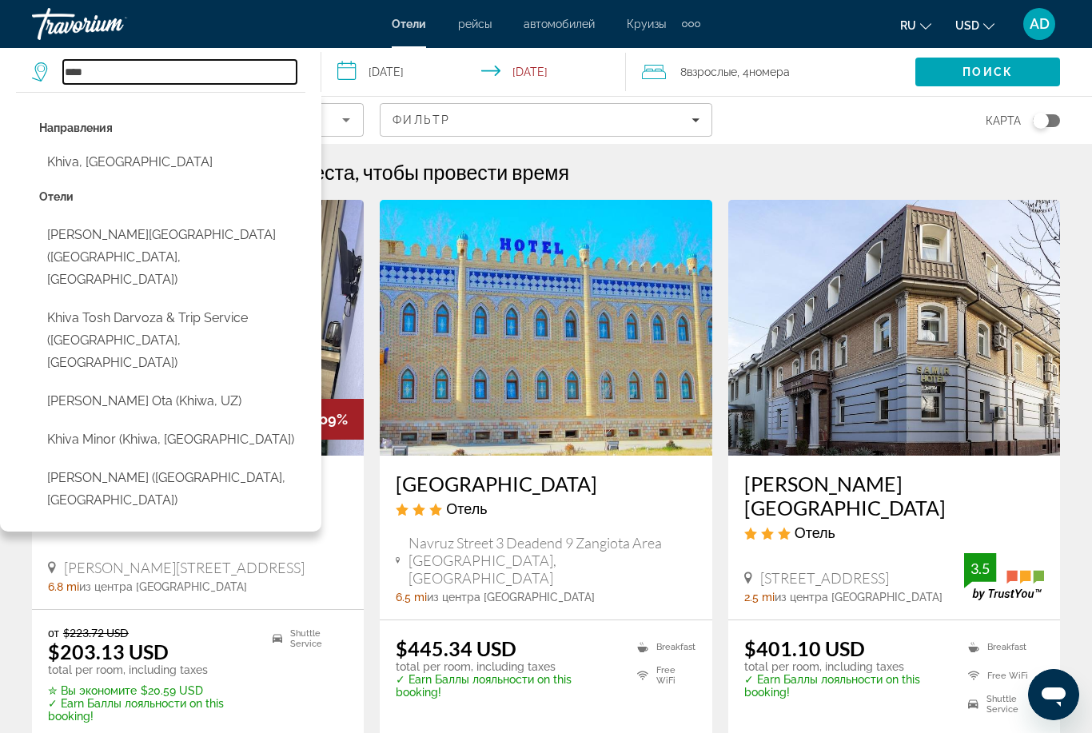
click at [239, 71] on input "****" at bounding box center [179, 72] width 233 height 24
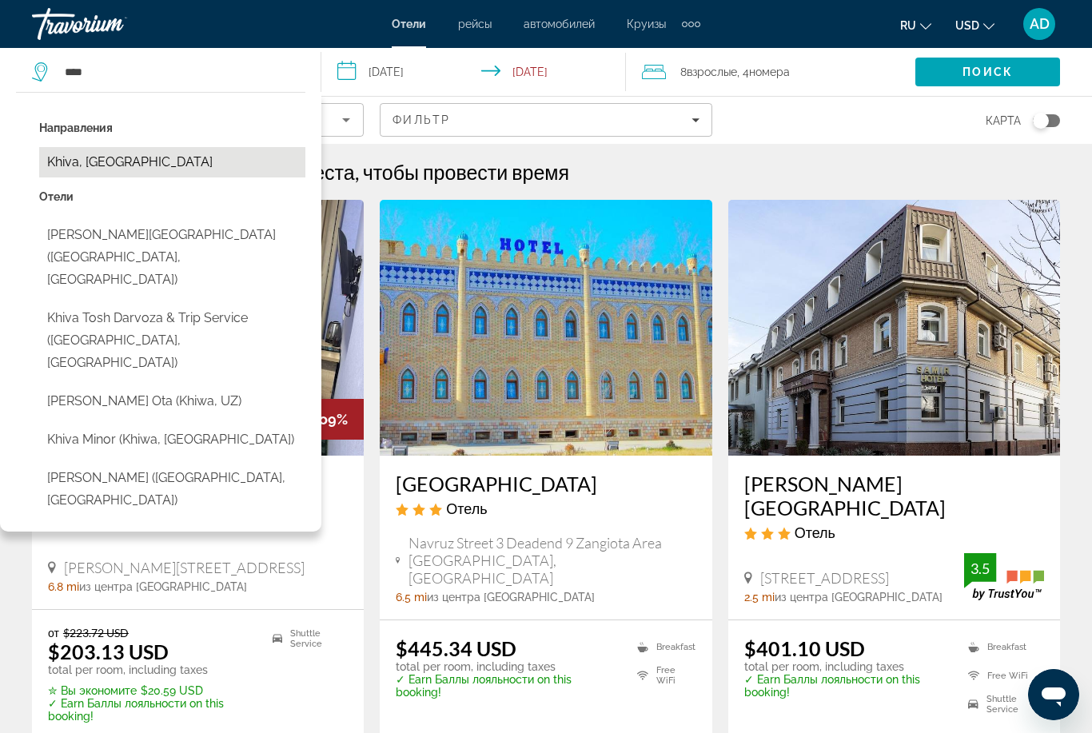
click at [150, 158] on button "Khiva, Uzbekistan" at bounding box center [172, 162] width 266 height 30
type input "**********"
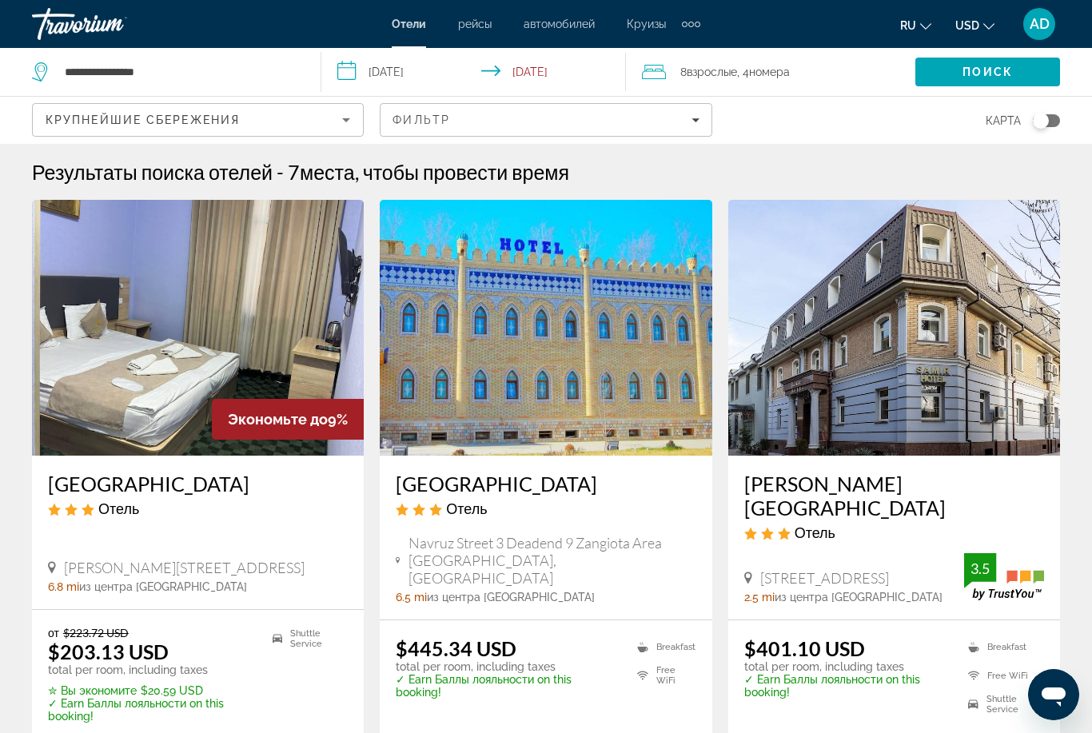
click at [711, 75] on span "Взрослые" at bounding box center [712, 72] width 50 height 13
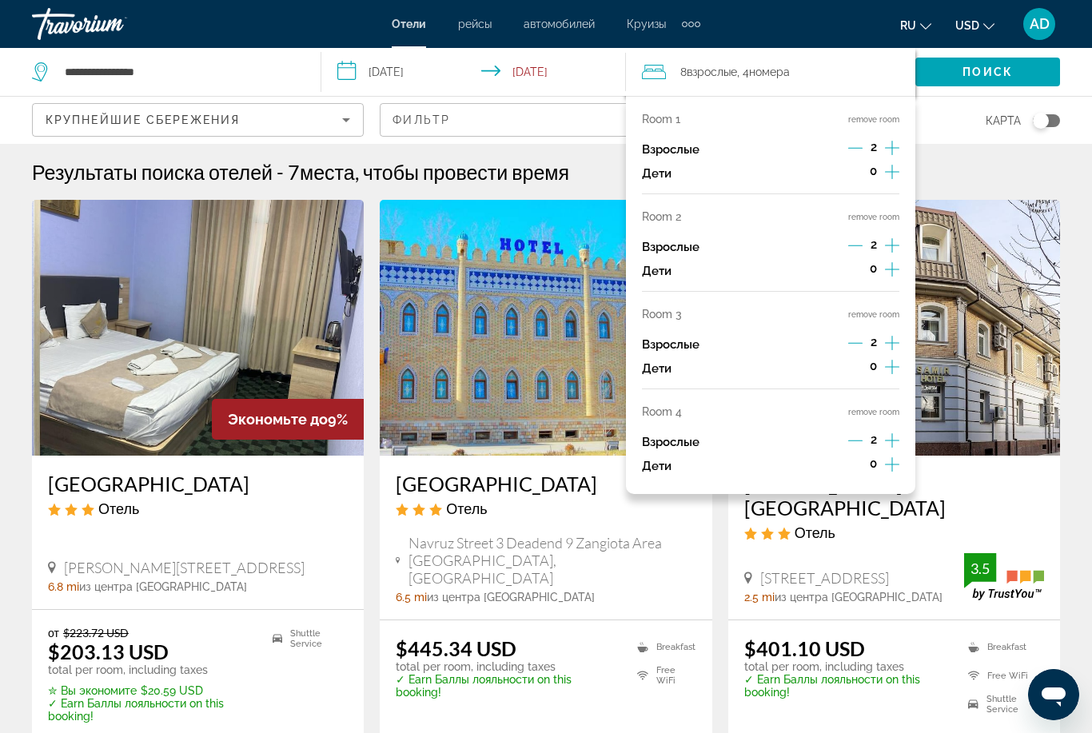
click at [878, 212] on button "remove room" at bounding box center [873, 217] width 51 height 10
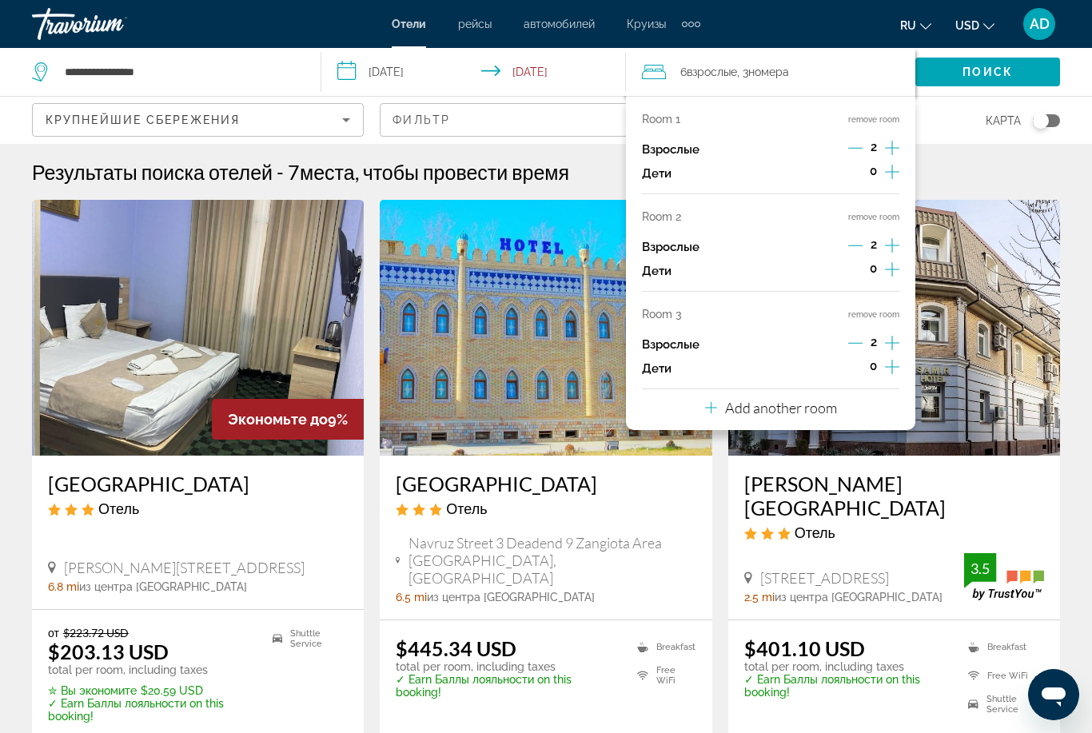
click at [878, 212] on button "remove room" at bounding box center [873, 217] width 51 height 10
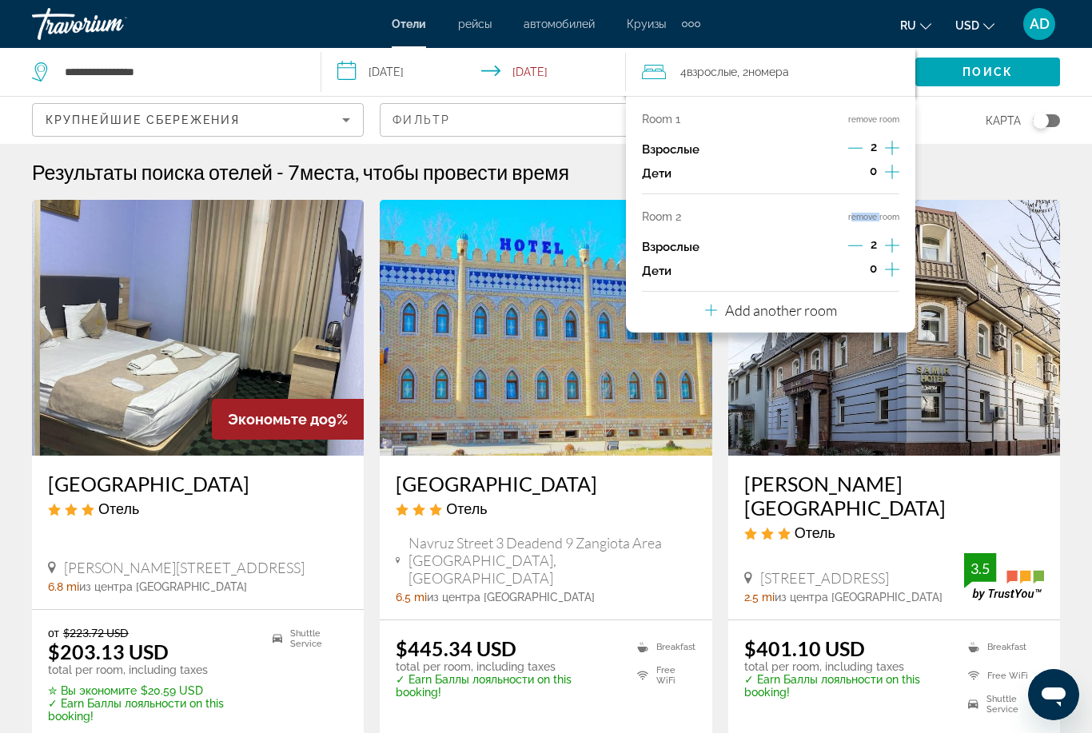
click at [878, 212] on button "remove room" at bounding box center [873, 217] width 51 height 10
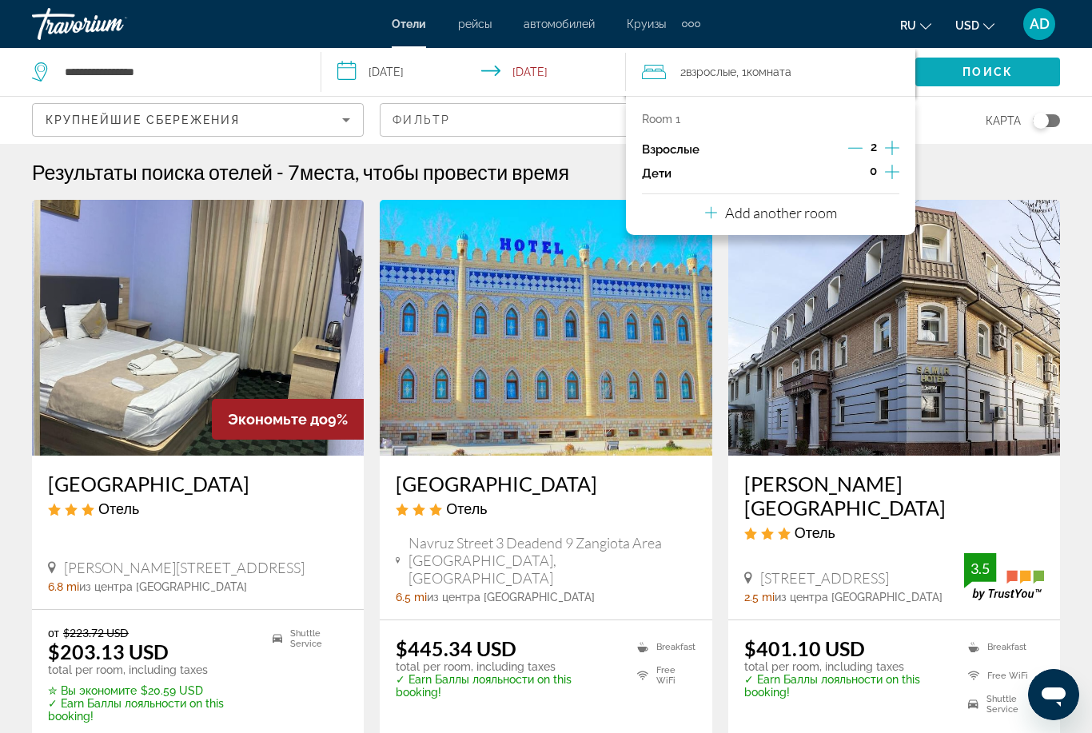
click at [981, 76] on span "Поиск" at bounding box center [987, 72] width 50 height 13
